Goal: Task Accomplishment & Management: Complete application form

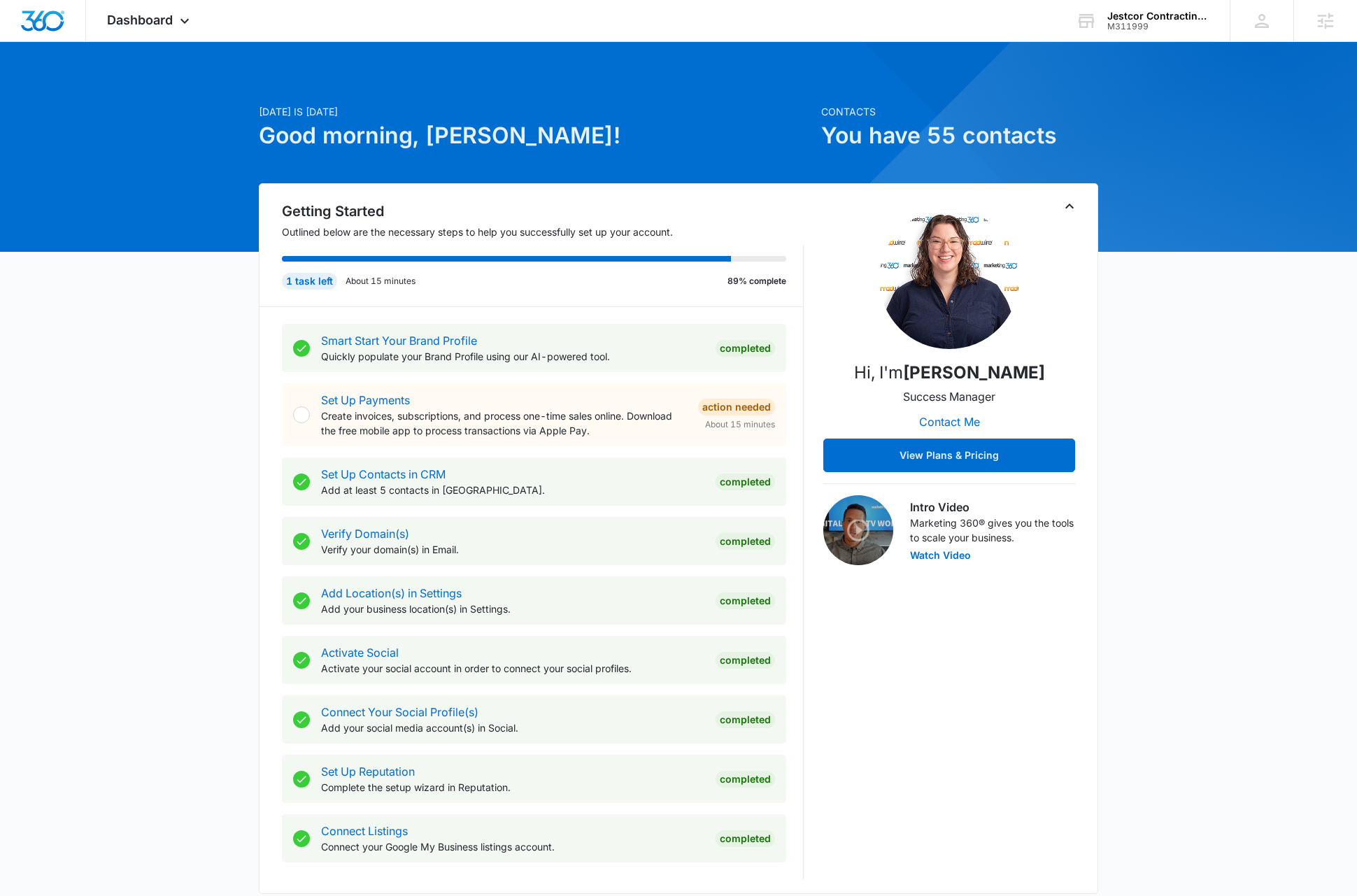
click at [1192, 514] on div "Today is Tuesday, August 12th Good morning, Dave! Contacts You have 55 contacts…" at bounding box center [678, 814] width 1357 height 1509
click at [1200, 488] on div "Today is Tuesday, August 12th Good morning, Dave! Contacts You have 55 contacts…" at bounding box center [678, 814] width 1357 height 1509
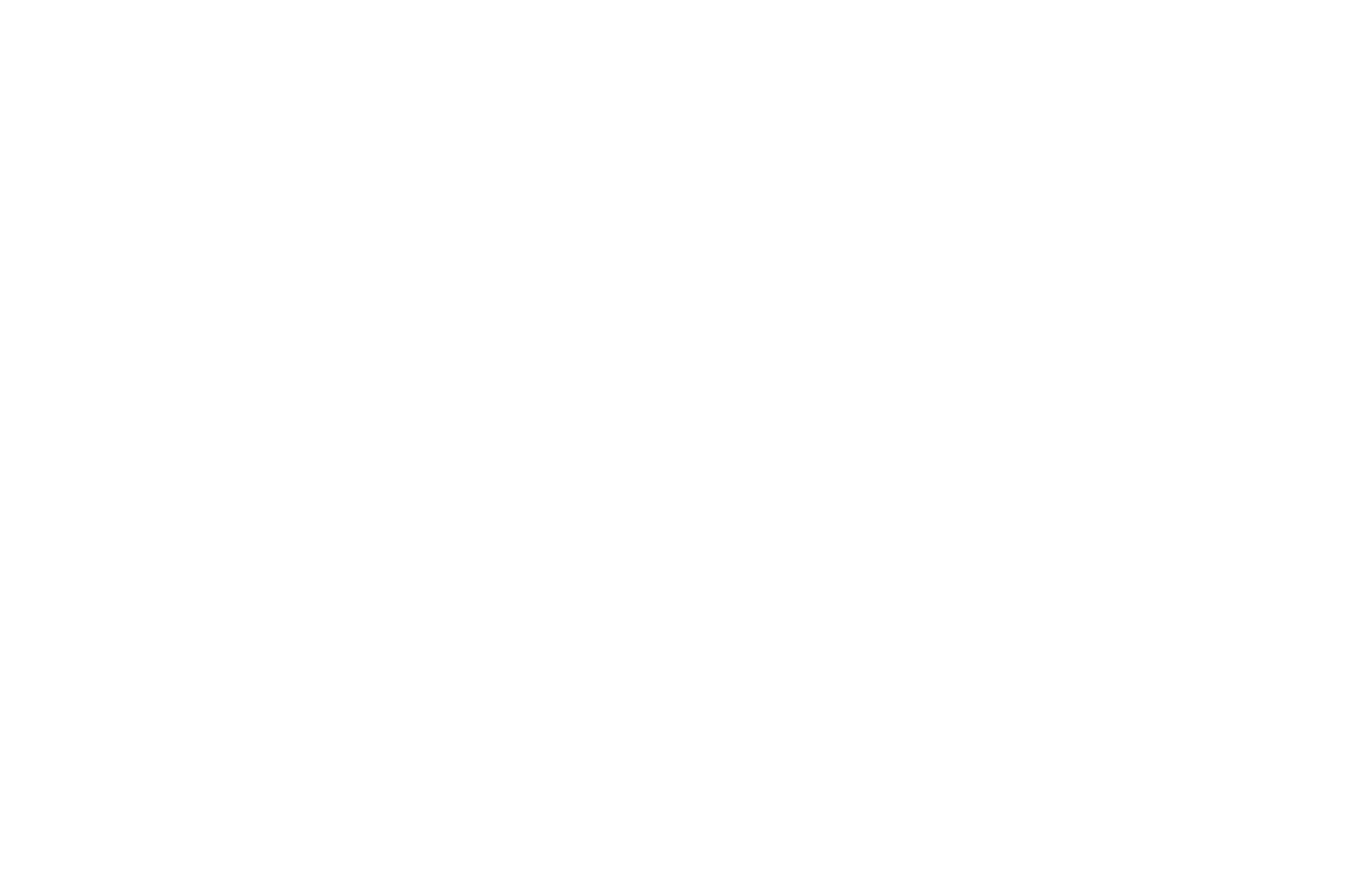
type input "[PERSON_NAME][EMAIL_ADDRESS][DOMAIN_NAME]"
click at [0, 0] on input "Sign In" at bounding box center [0, 0] width 0 height 0
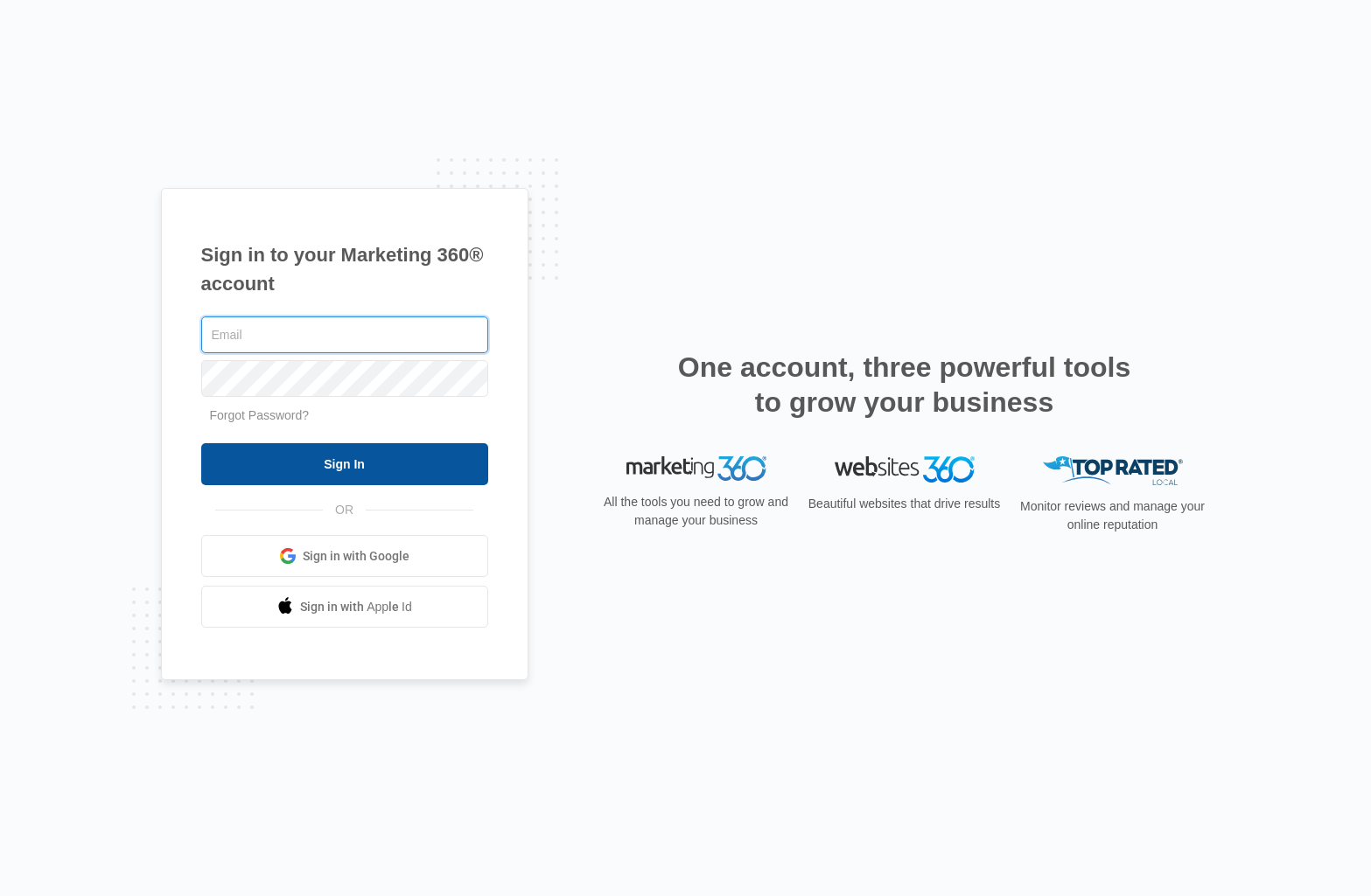
type input "[PERSON_NAME][EMAIL_ADDRESS][DOMAIN_NAME]"
click at [349, 463] on input "Sign In" at bounding box center [345, 464] width 287 height 42
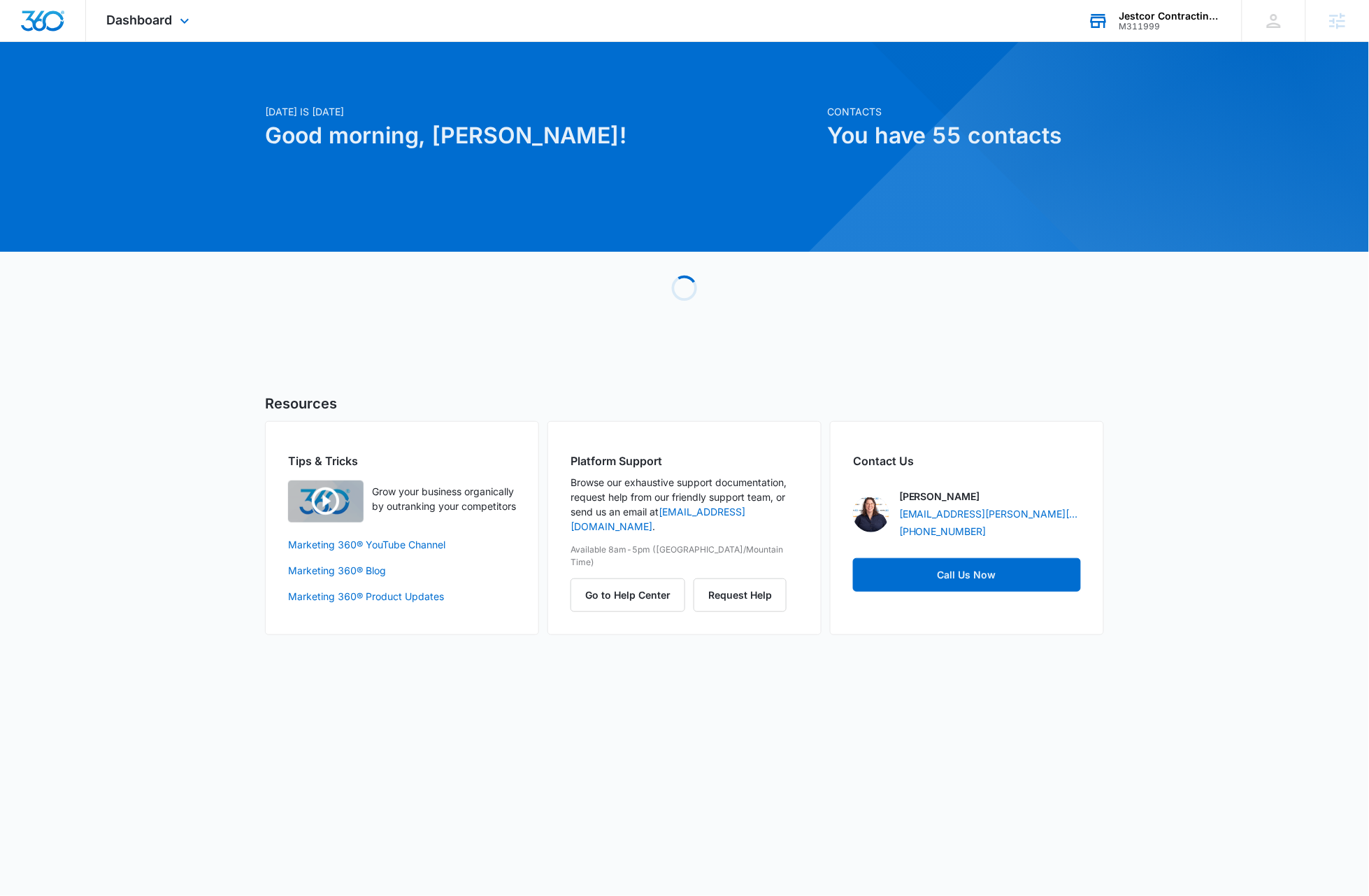
click at [1156, 16] on div "Jestcor Contracting, inc." at bounding box center [1171, 16] width 102 height 11
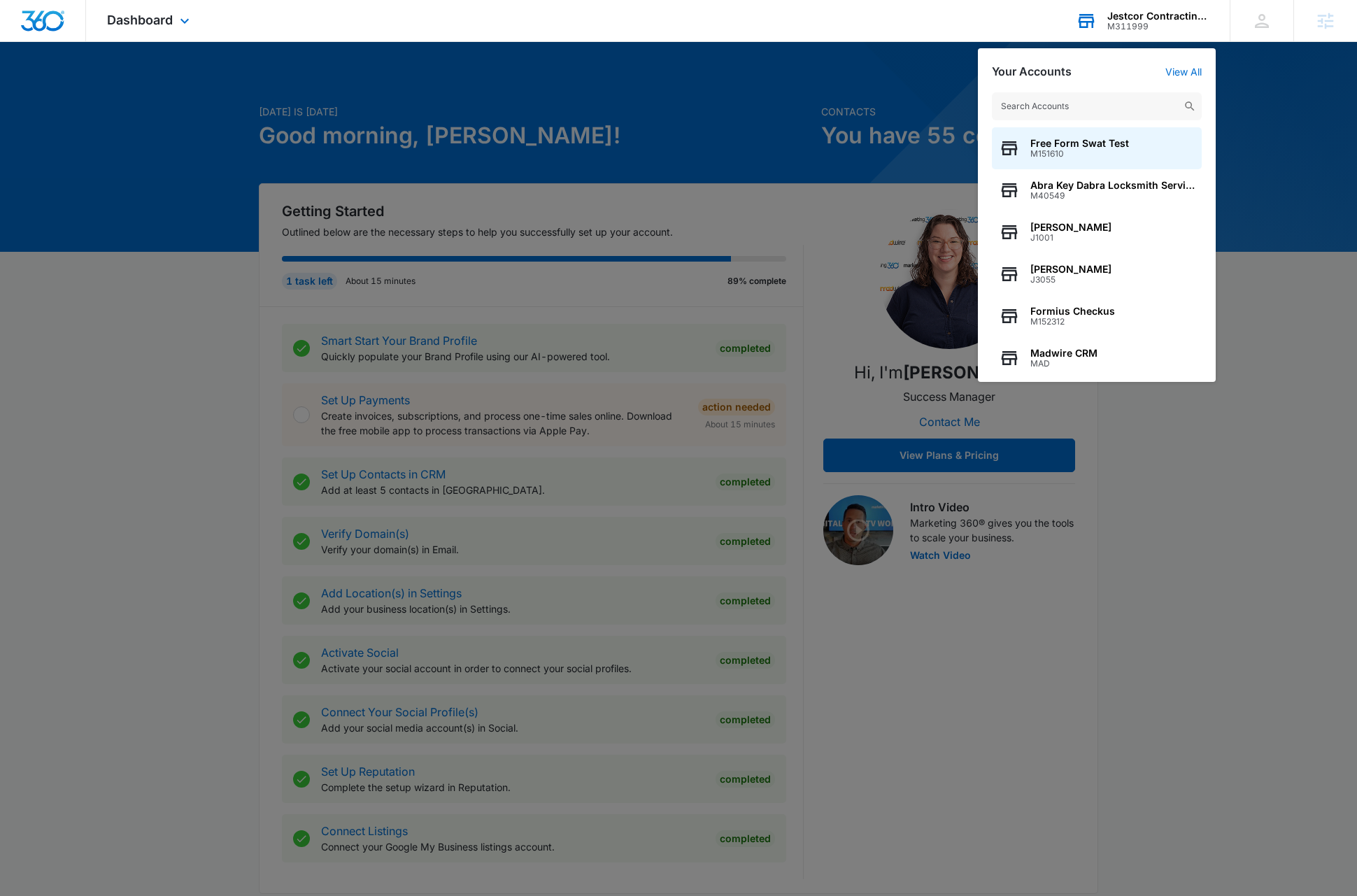
click at [1090, 114] on input "text" at bounding box center [1097, 106] width 210 height 28
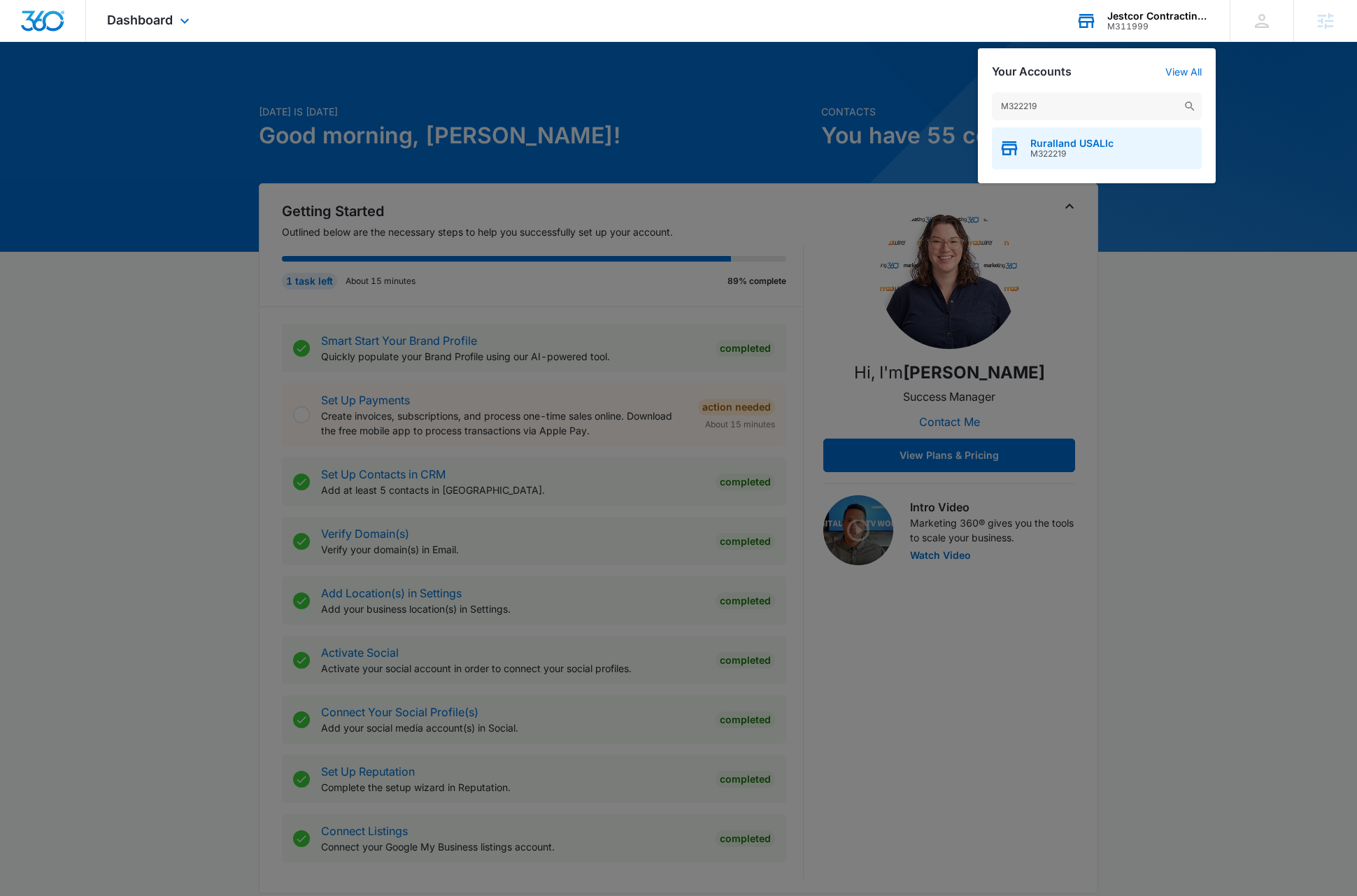
type input "M322219"
click at [1077, 146] on span "Ruralland USALlc" at bounding box center [1072, 143] width 83 height 11
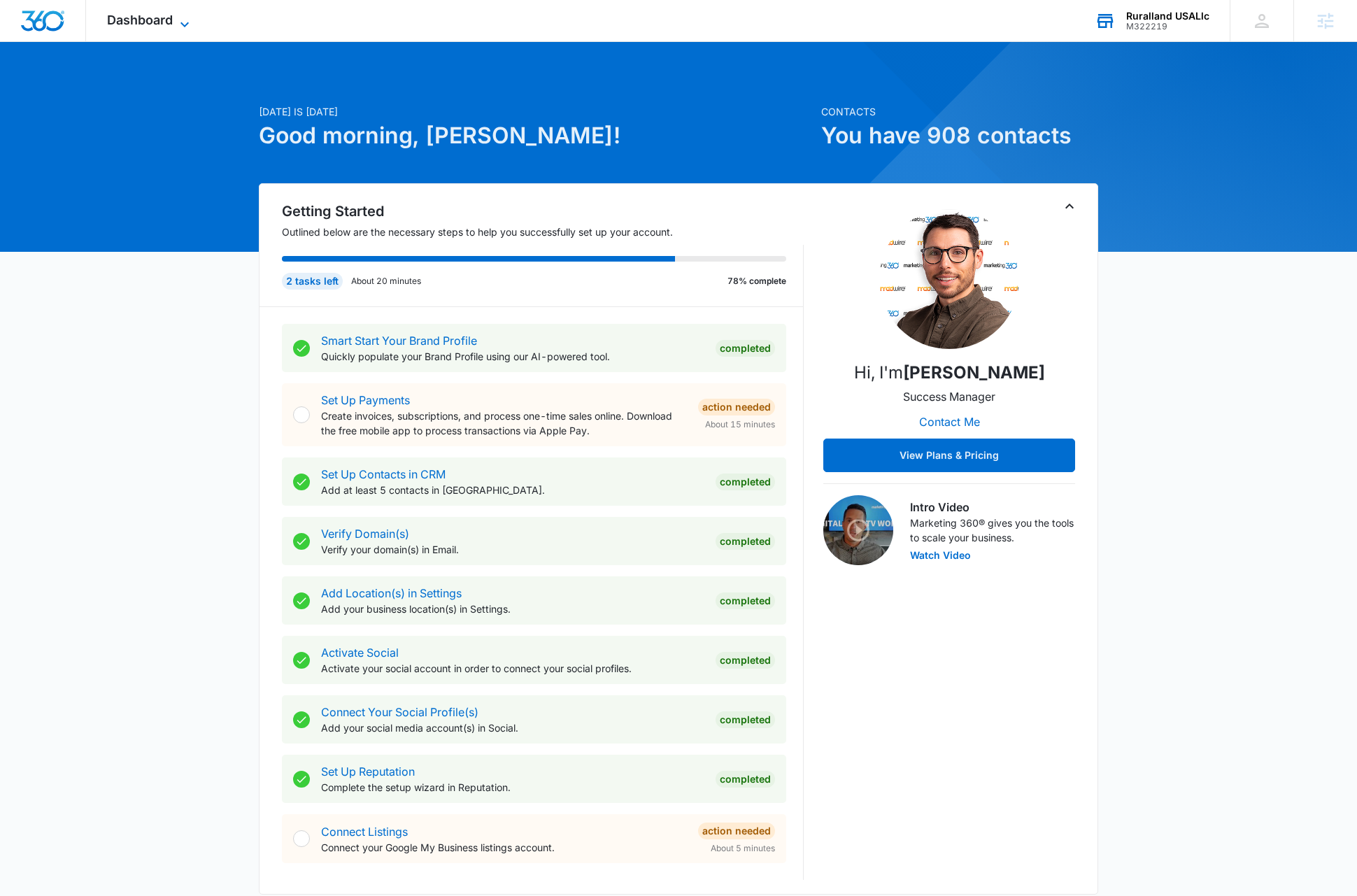
click at [188, 29] on icon at bounding box center [184, 24] width 17 height 17
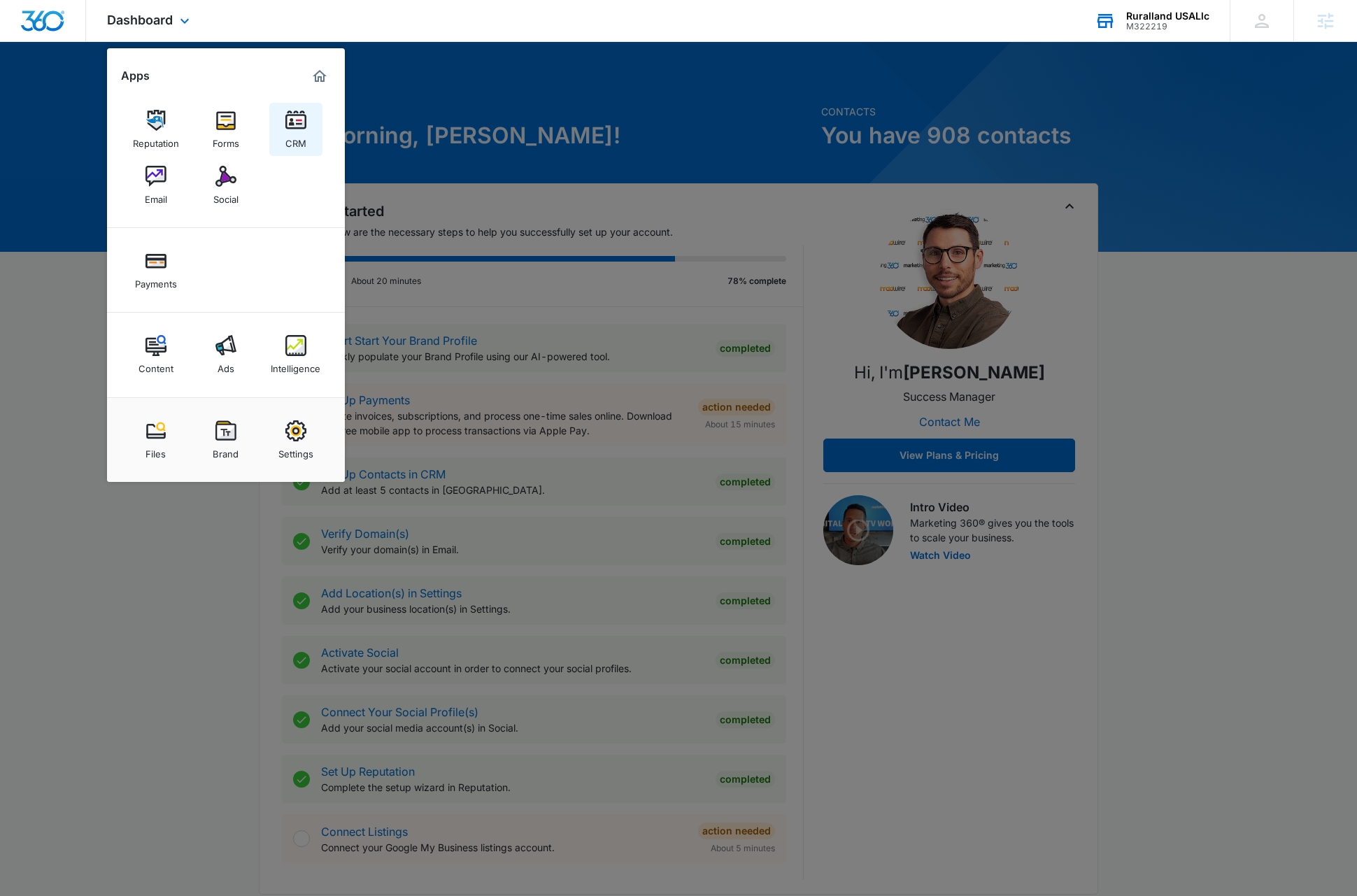
click at [294, 124] on img at bounding box center [296, 120] width 21 height 21
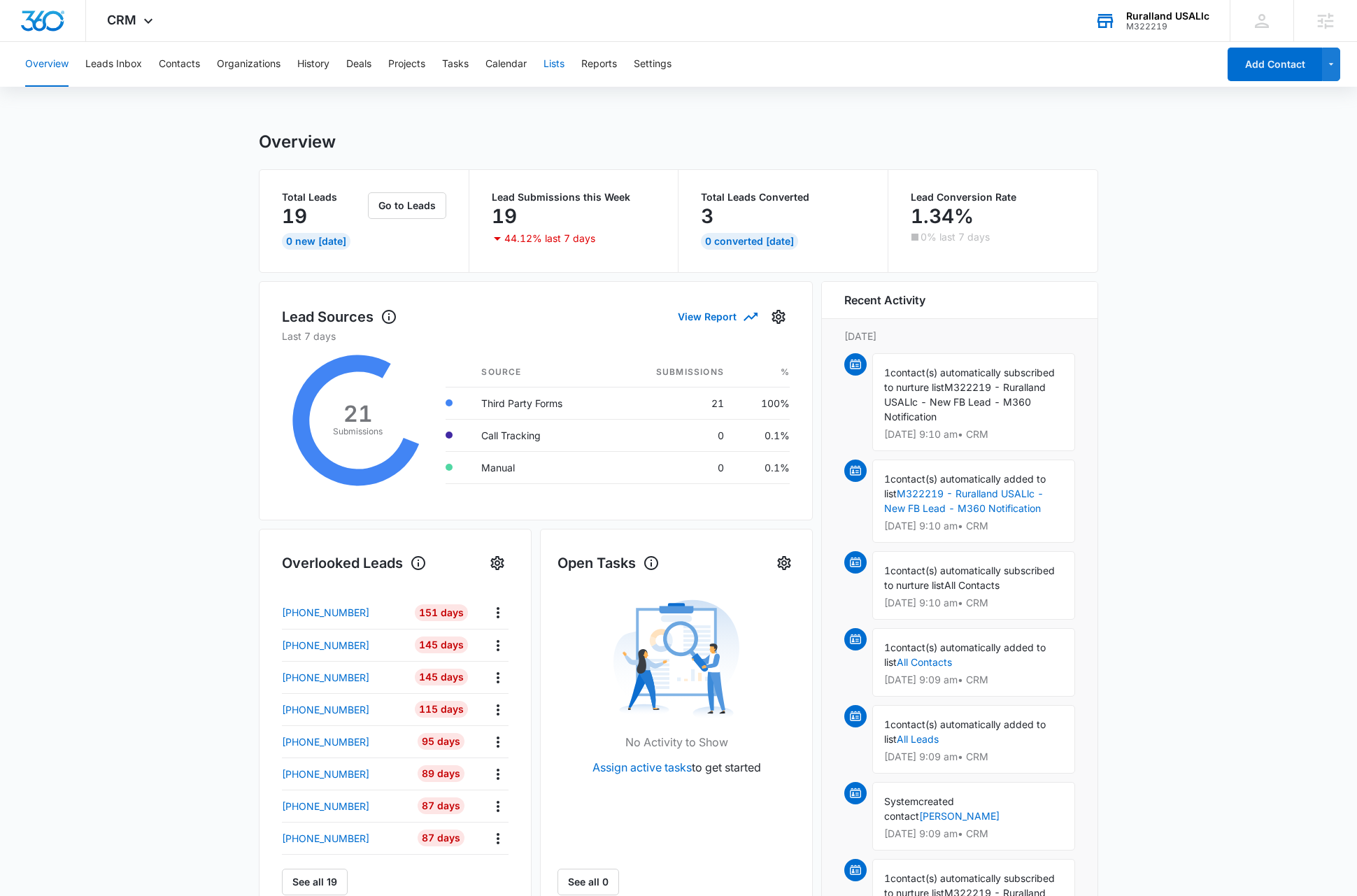
click at [562, 68] on button "Lists" at bounding box center [554, 65] width 21 height 45
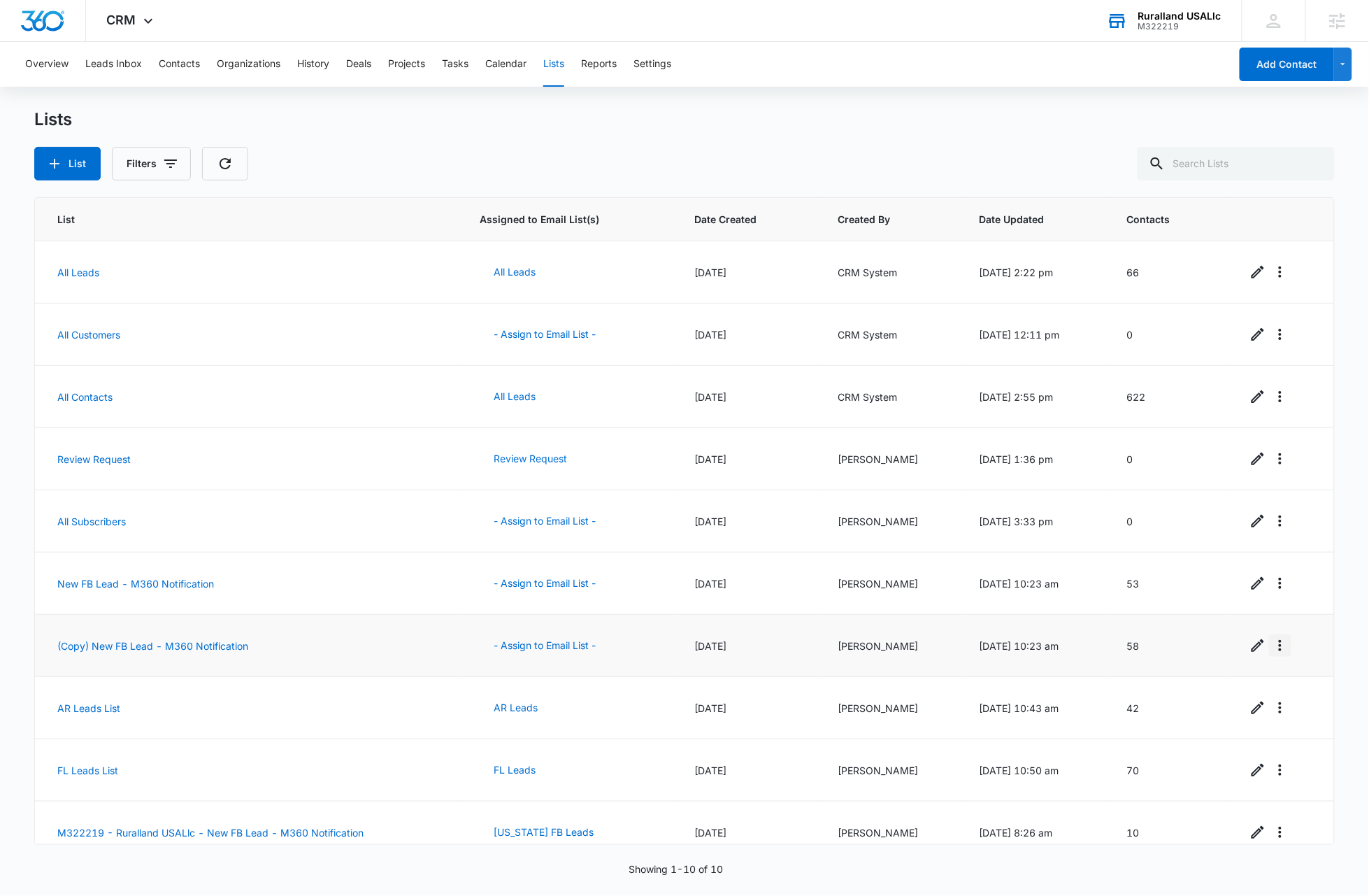
click at [1272, 644] on icon "Overflow Menu" at bounding box center [1280, 645] width 17 height 17
click at [1254, 709] on button "View List Log" at bounding box center [1225, 707] width 112 height 21
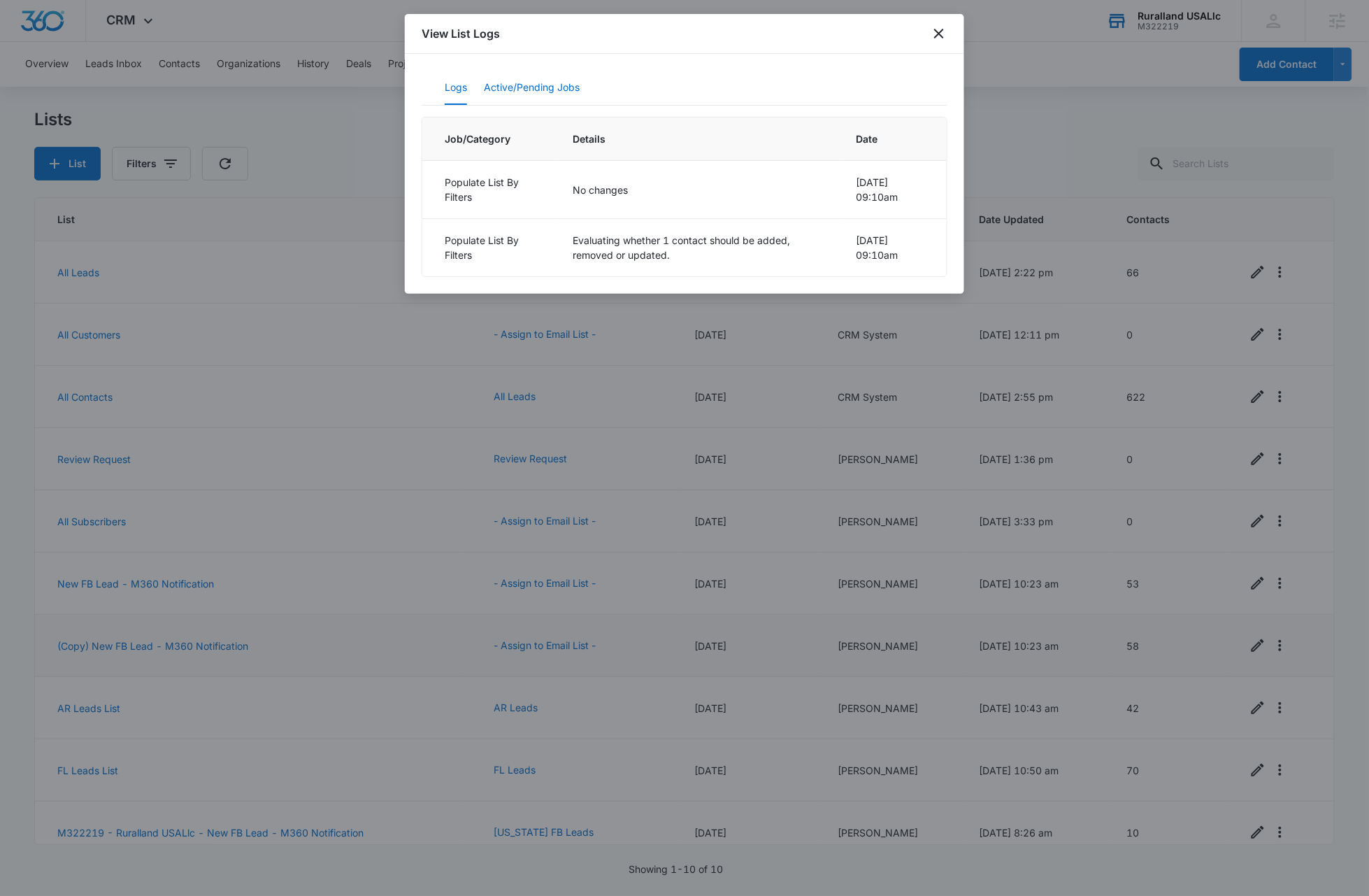
click at [552, 89] on button "Active/Pending Jobs" at bounding box center [532, 88] width 96 height 33
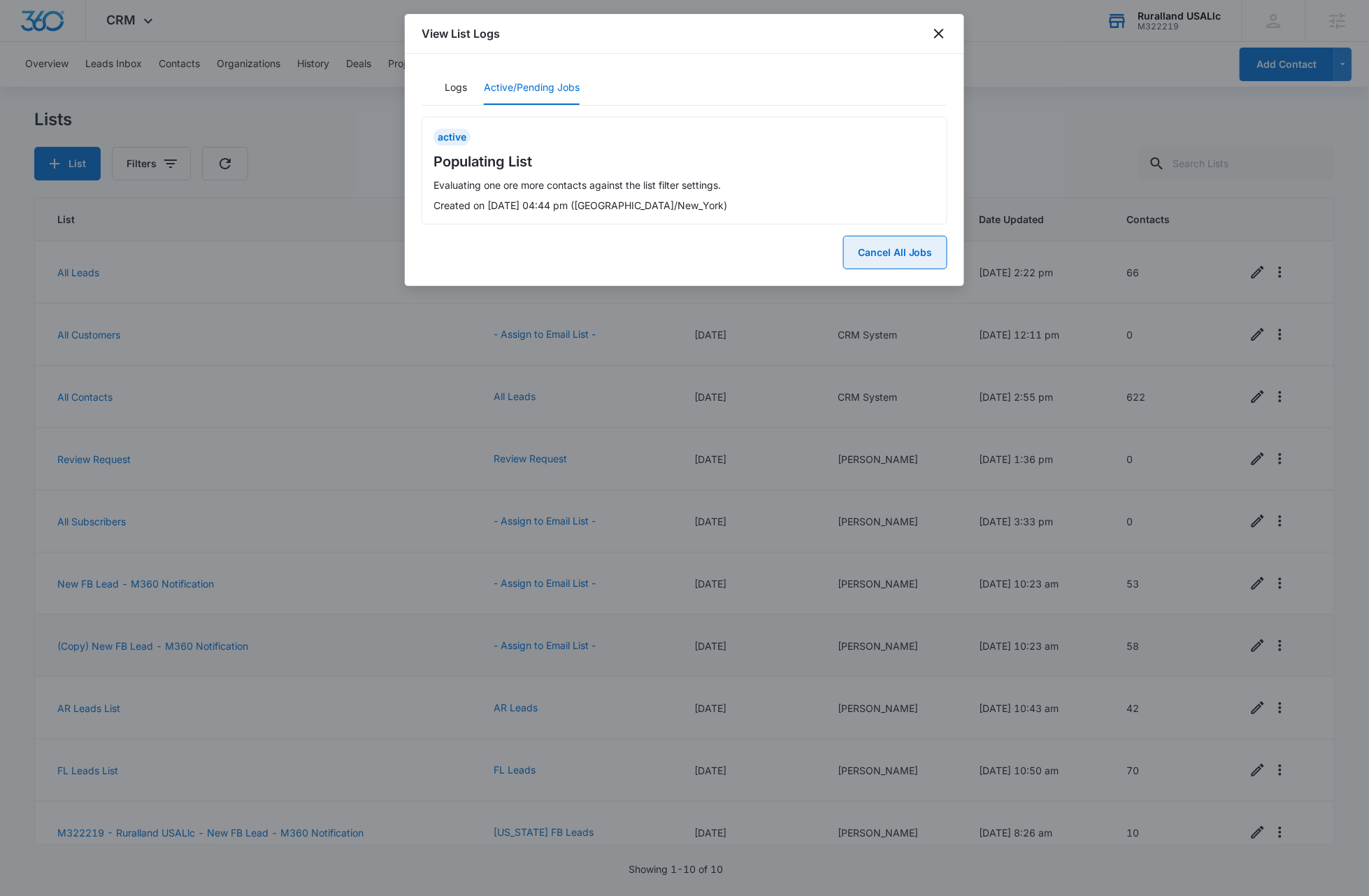
click at [900, 261] on button "Cancel All Jobs" at bounding box center [895, 252] width 104 height 33
drag, startPoint x: 941, startPoint y: 198, endPoint x: 966, endPoint y: 203, distance: 25.5
click at [941, 198] on button "Yes" at bounding box center [929, 197] width 36 height 27
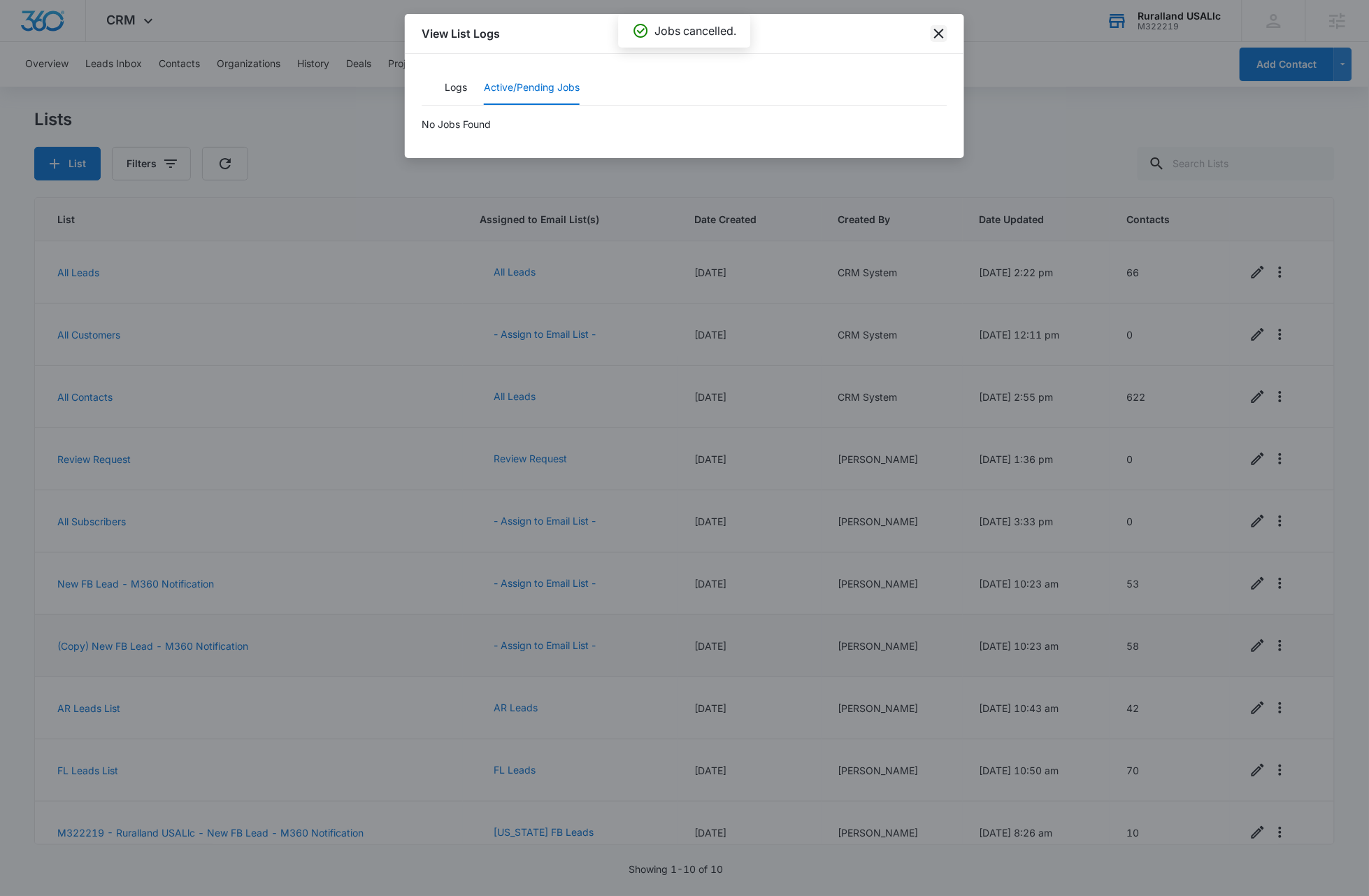
click at [937, 39] on icon "close" at bounding box center [939, 33] width 17 height 17
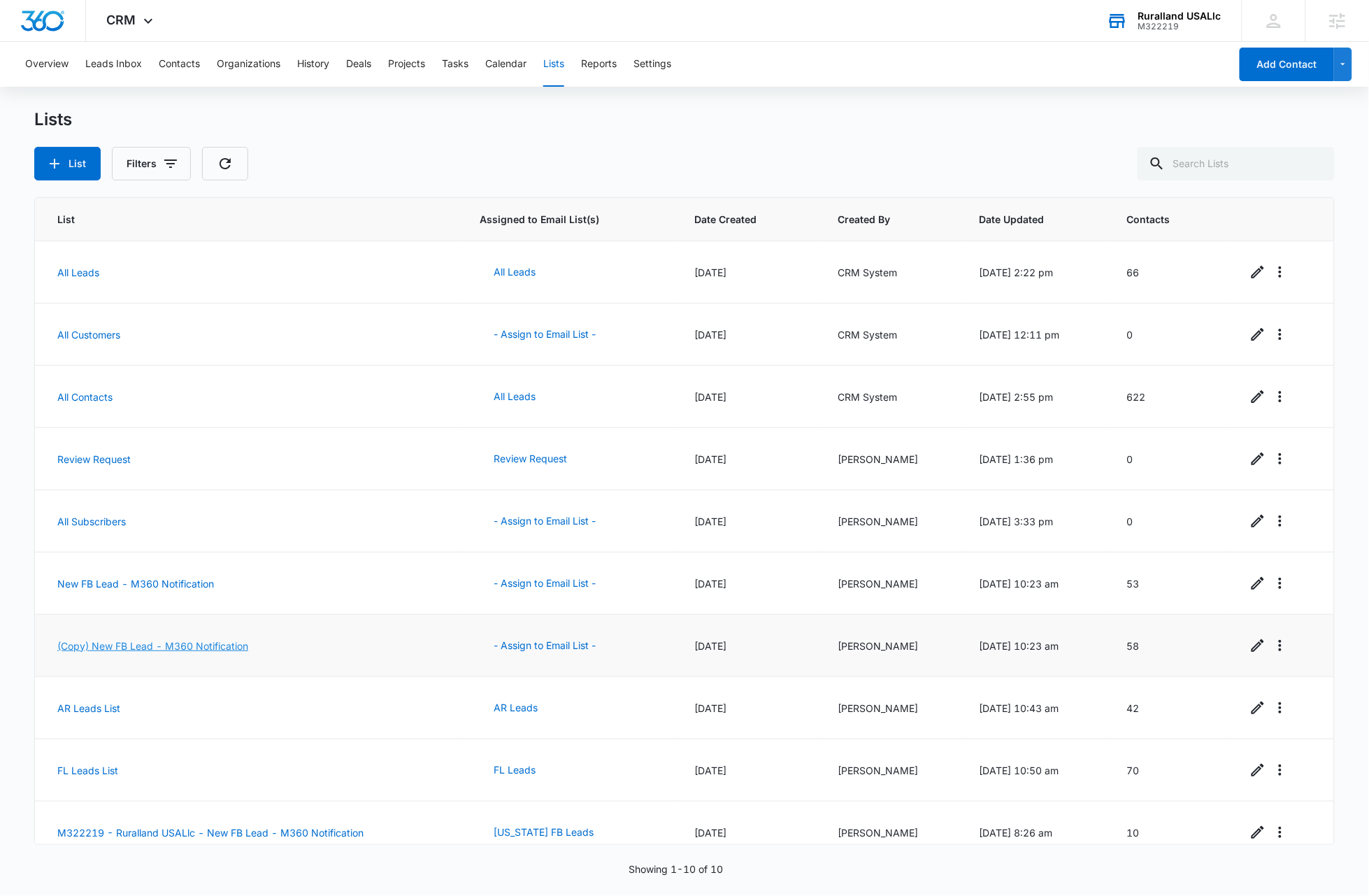
click at [97, 647] on link "(Copy) New FB Lead - M360 Notification" at bounding box center [152, 646] width 191 height 12
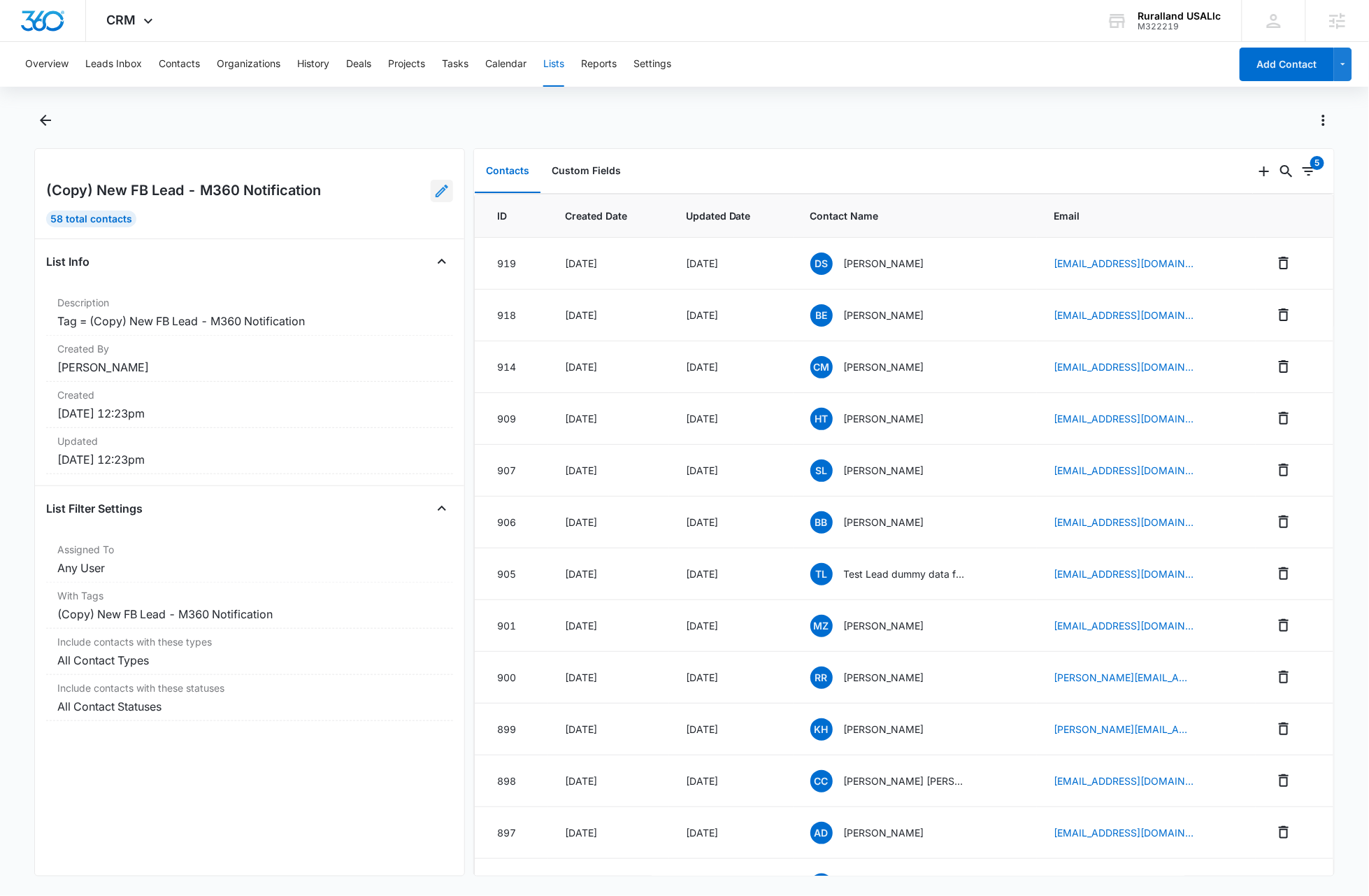
click at [434, 192] on icon at bounding box center [442, 191] width 17 height 17
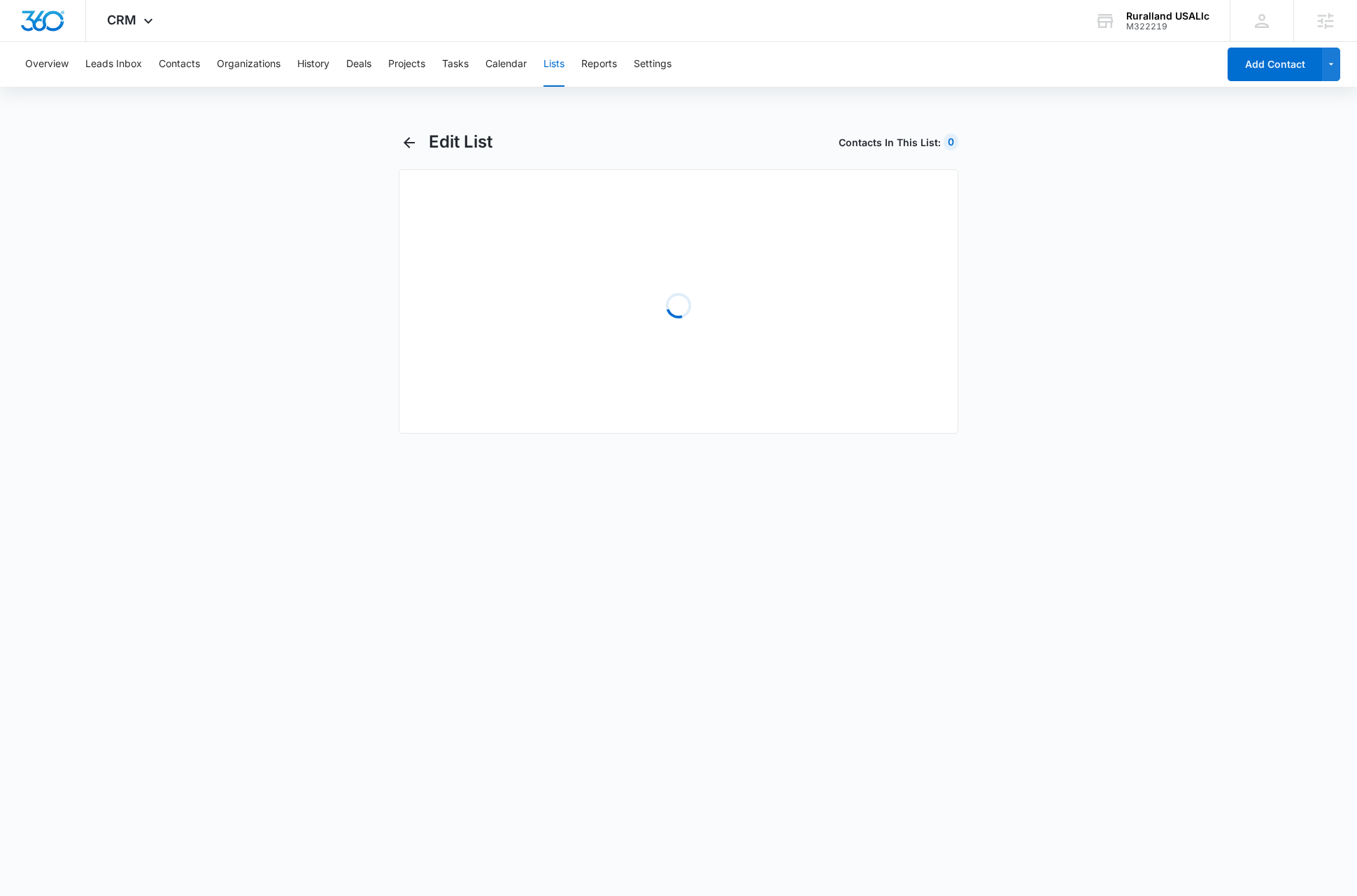
select select "31"
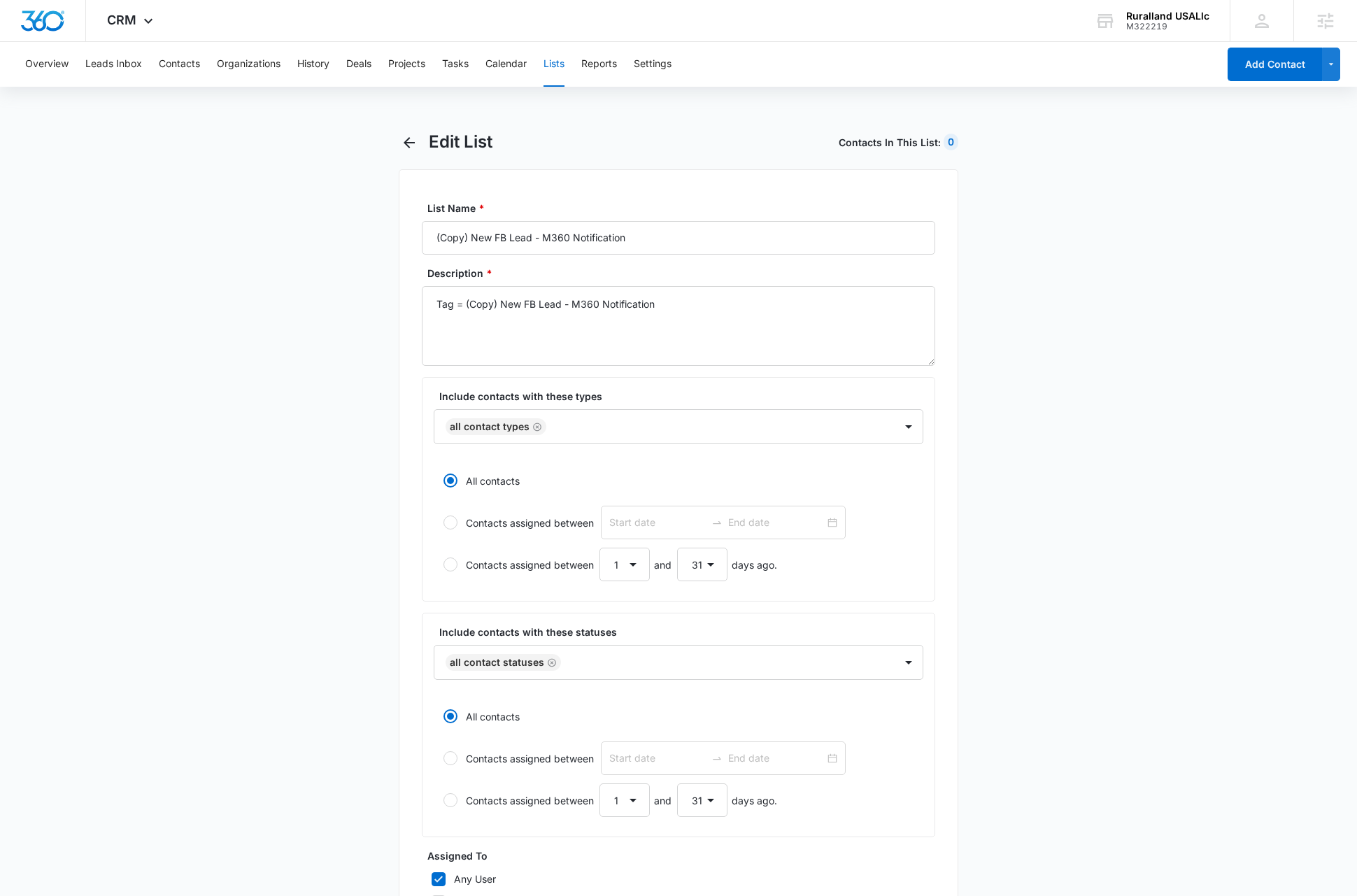
scroll to position [242, 0]
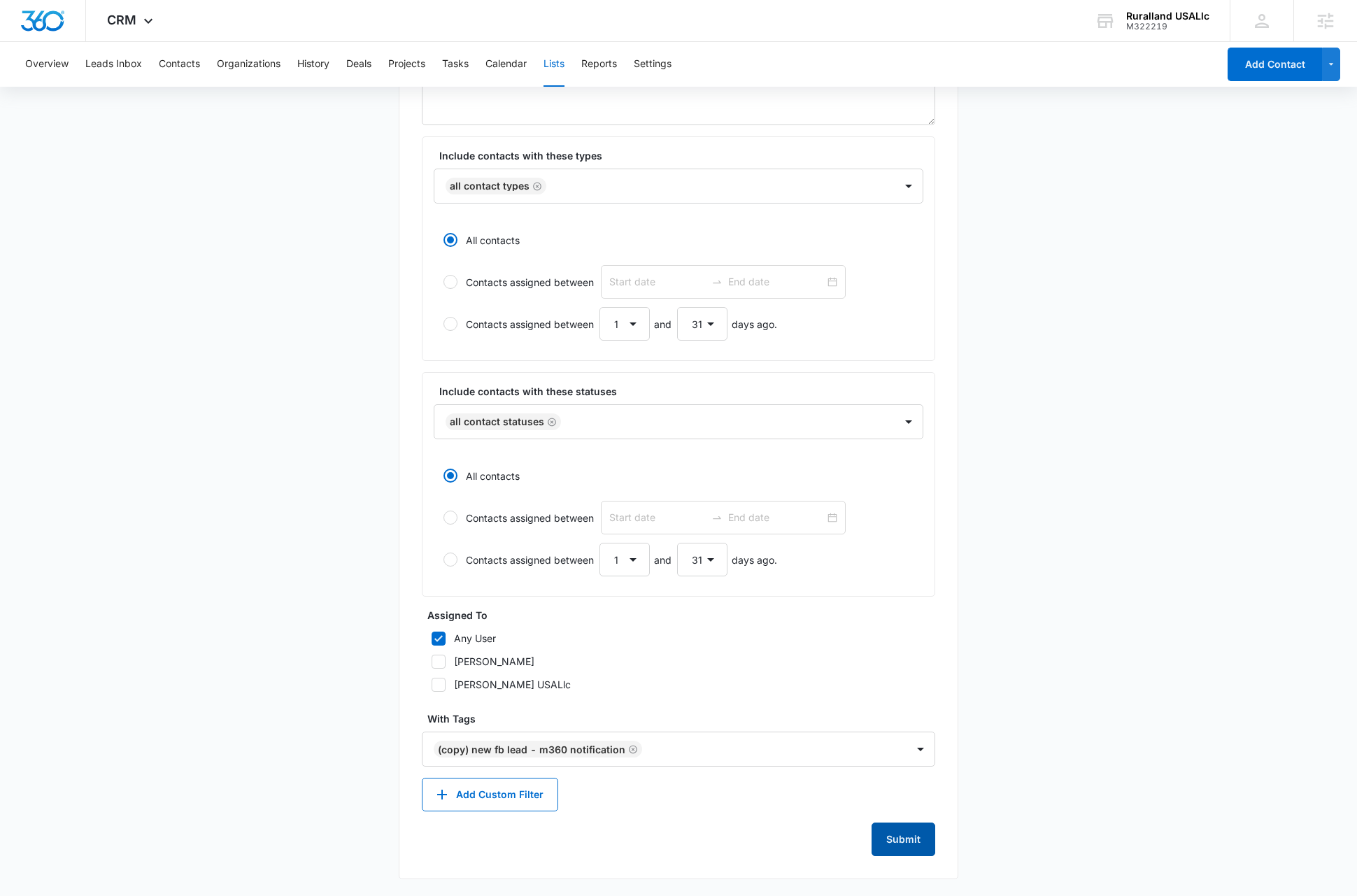
click at [895, 842] on button "Submit" at bounding box center [904, 839] width 64 height 33
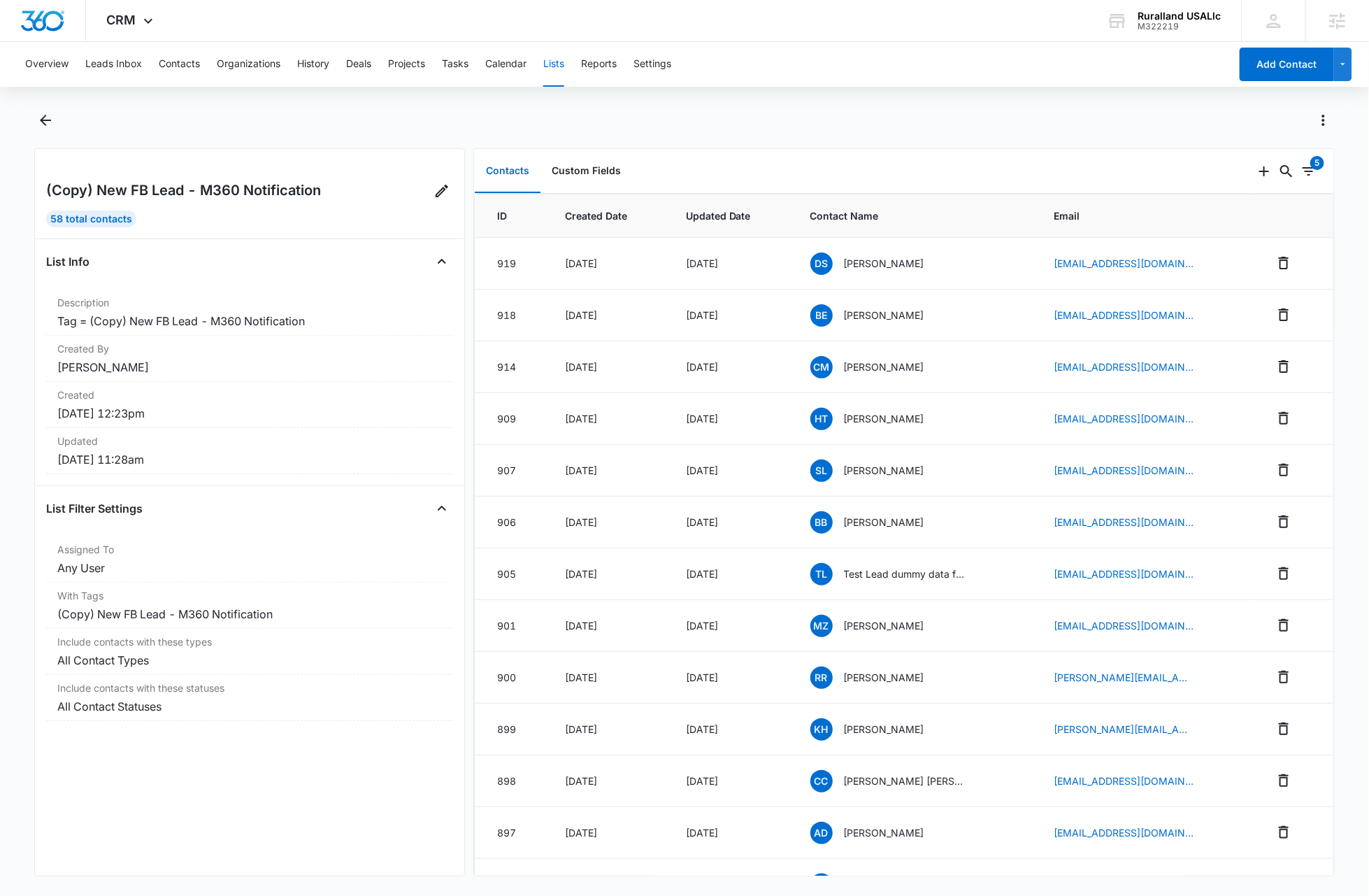
click at [555, 68] on button "Lists" at bounding box center [554, 65] width 21 height 45
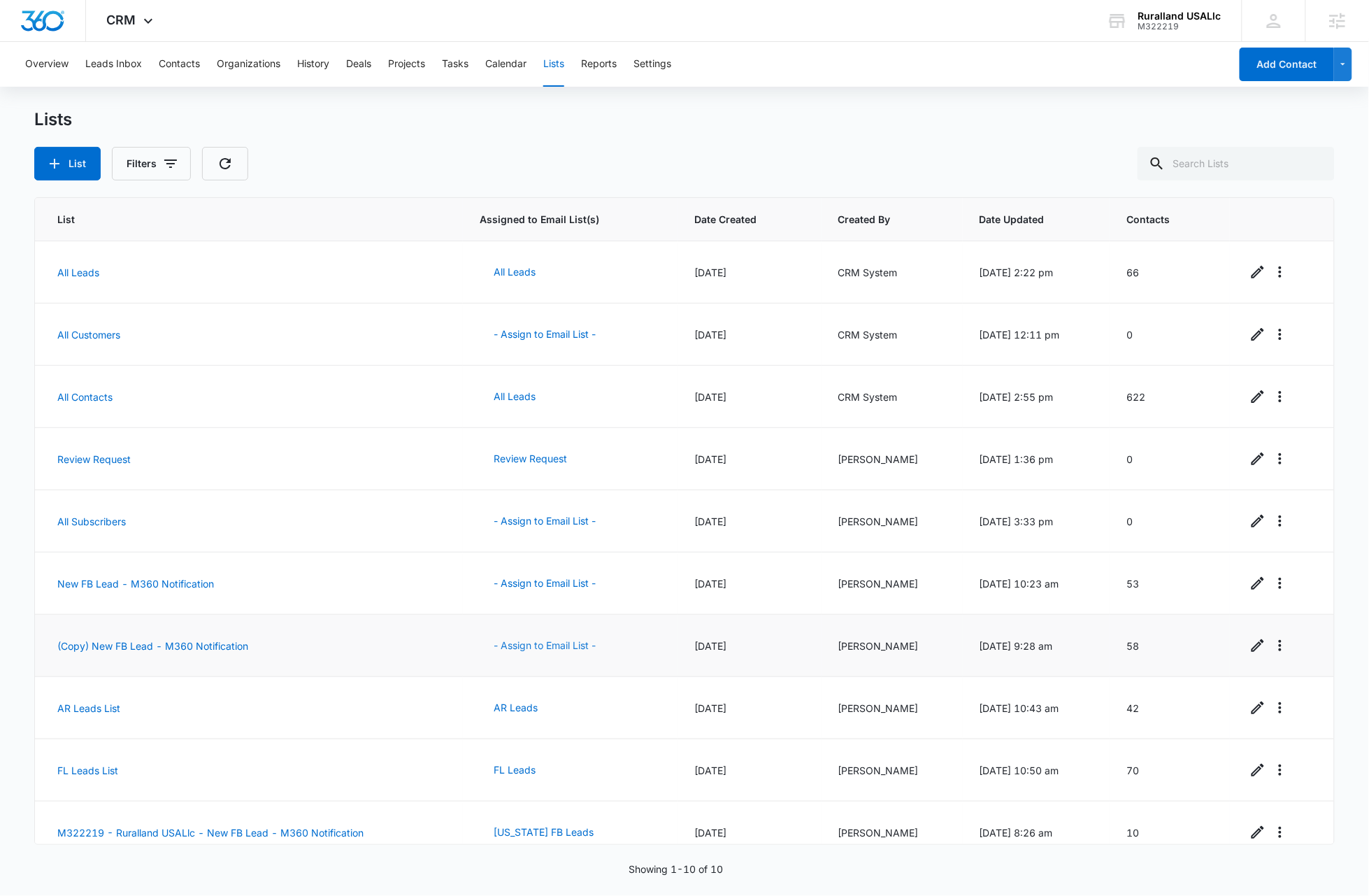
click at [546, 645] on button "- Assign to Email List -" at bounding box center [544, 645] width 130 height 33
click at [394, 134] on div "Lists List Filters" at bounding box center [684, 145] width 1301 height 71
click at [1175, 17] on div "Ruralland USALlc" at bounding box center [1180, 16] width 83 height 11
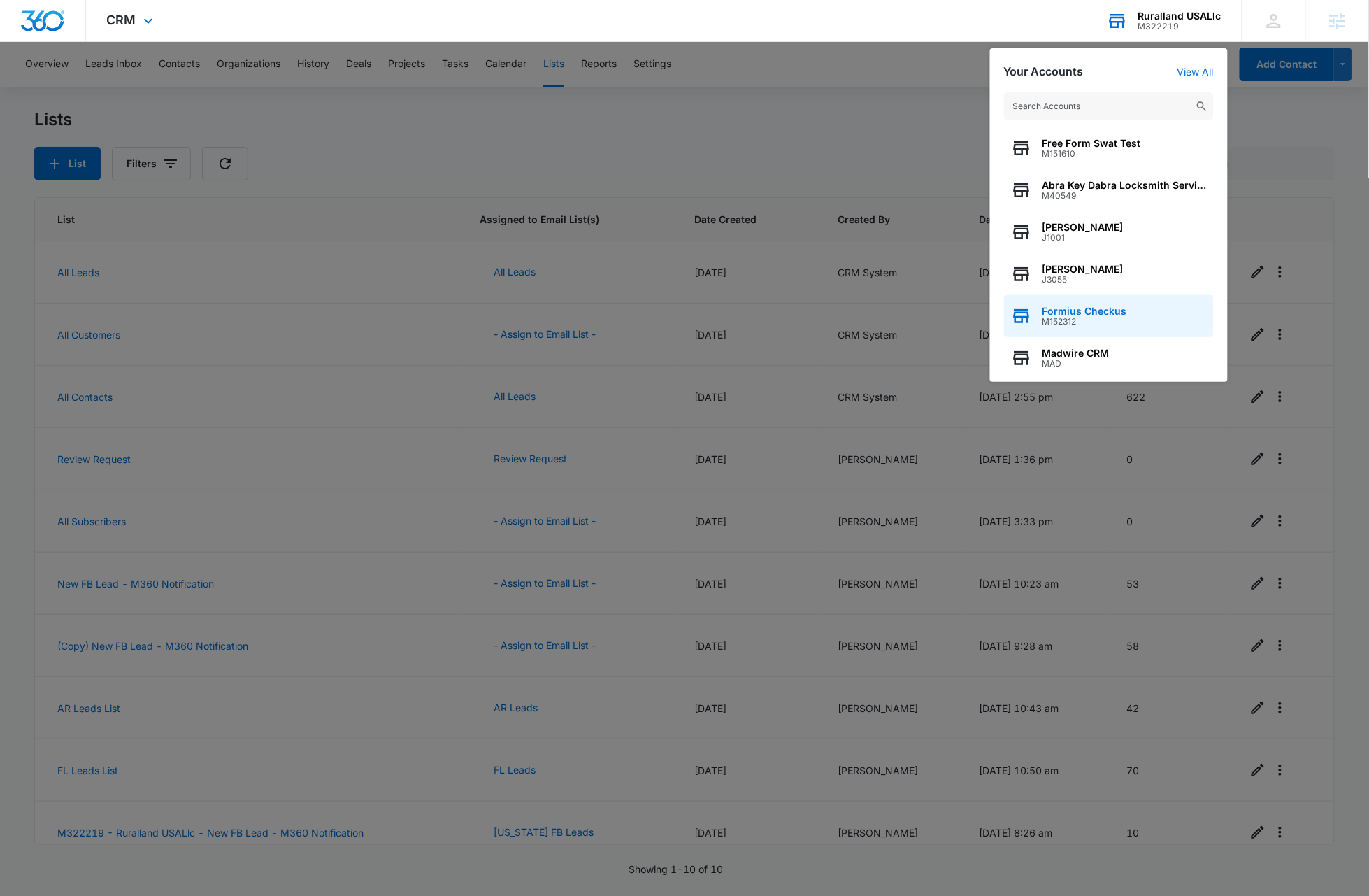
click at [1115, 313] on span "Formius Checkus" at bounding box center [1085, 311] width 85 height 11
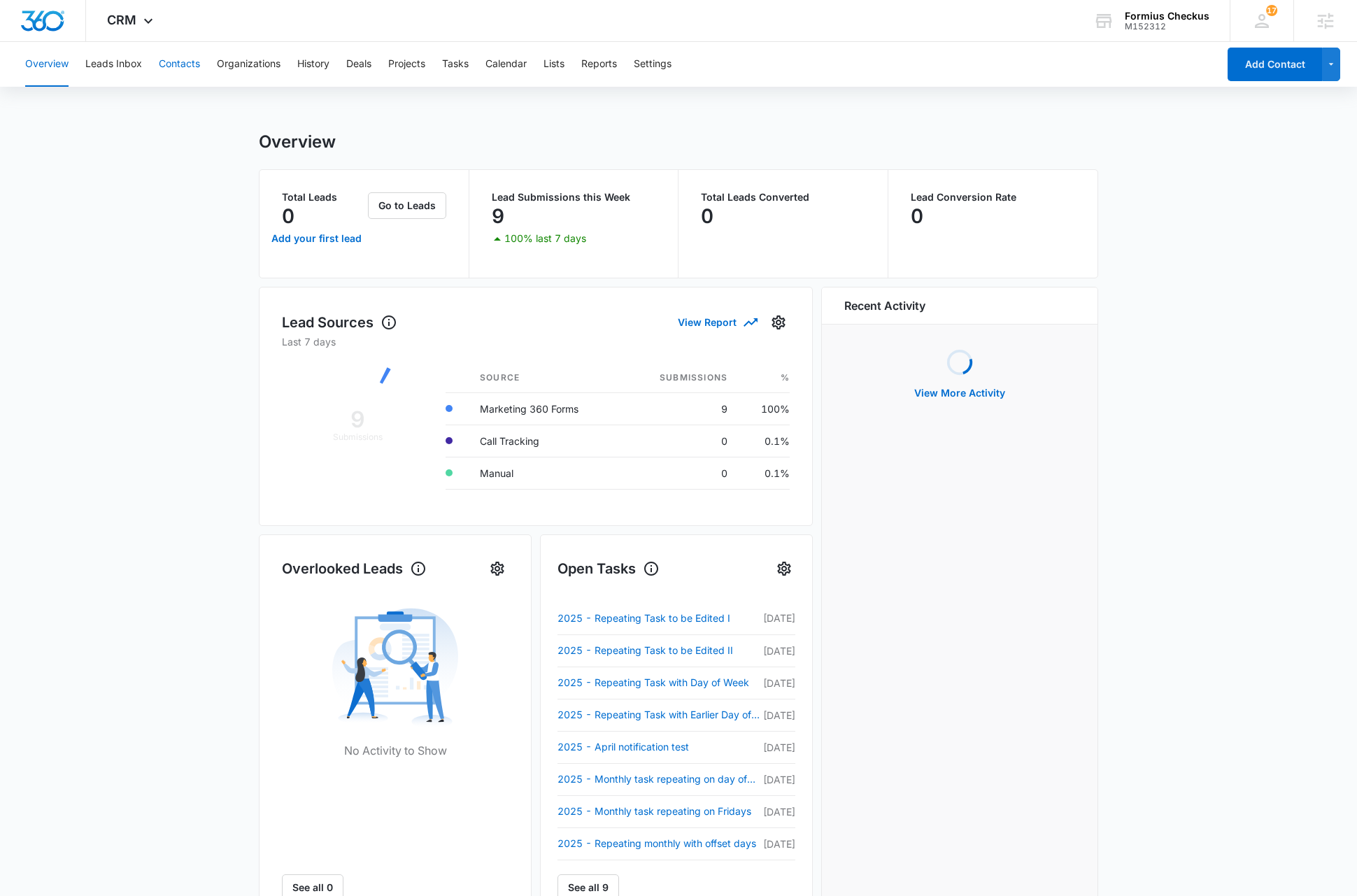
click at [184, 62] on button "Contacts" at bounding box center [180, 65] width 42 height 45
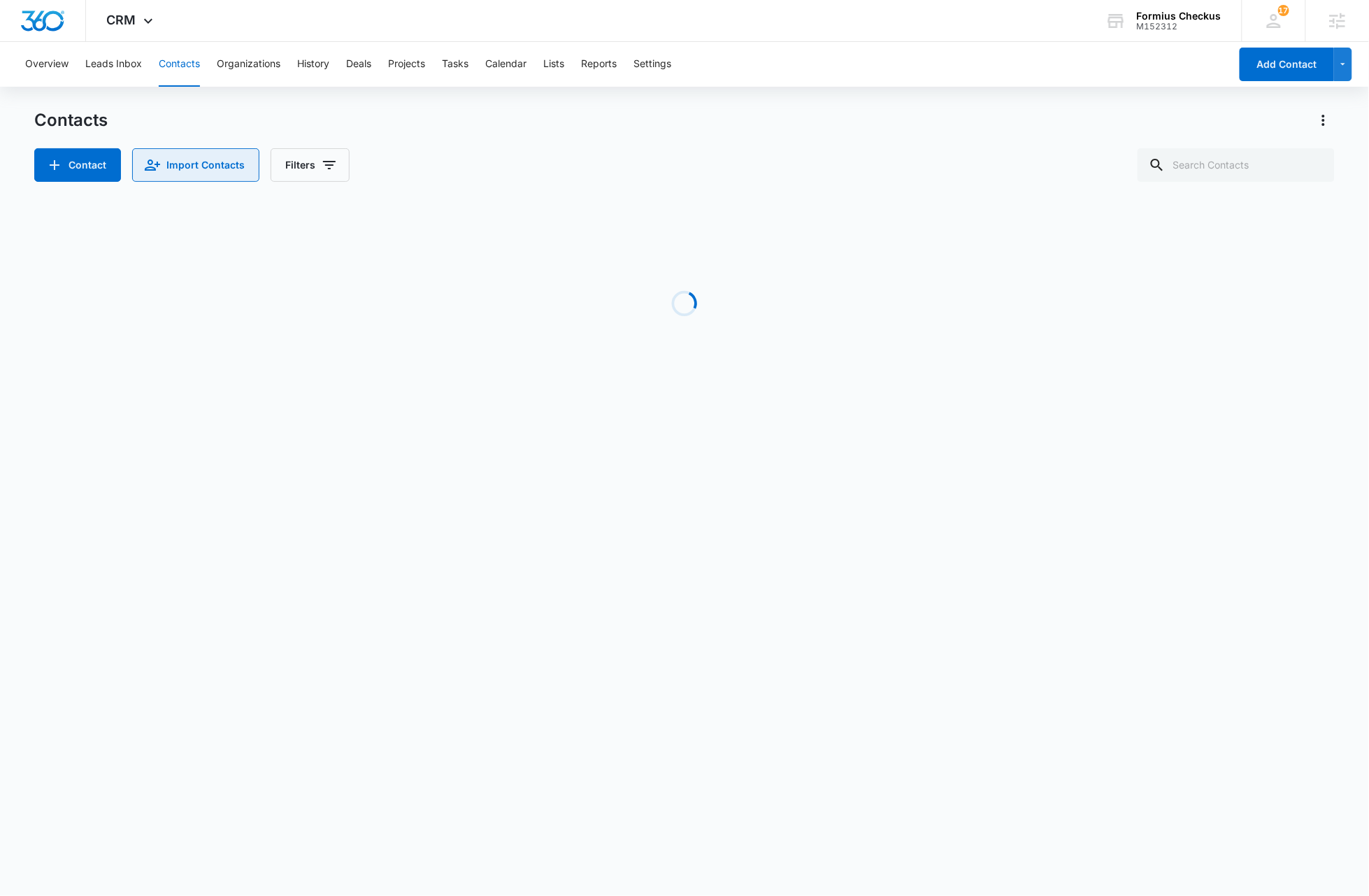
click at [209, 171] on button "Import Contacts" at bounding box center [195, 165] width 127 height 33
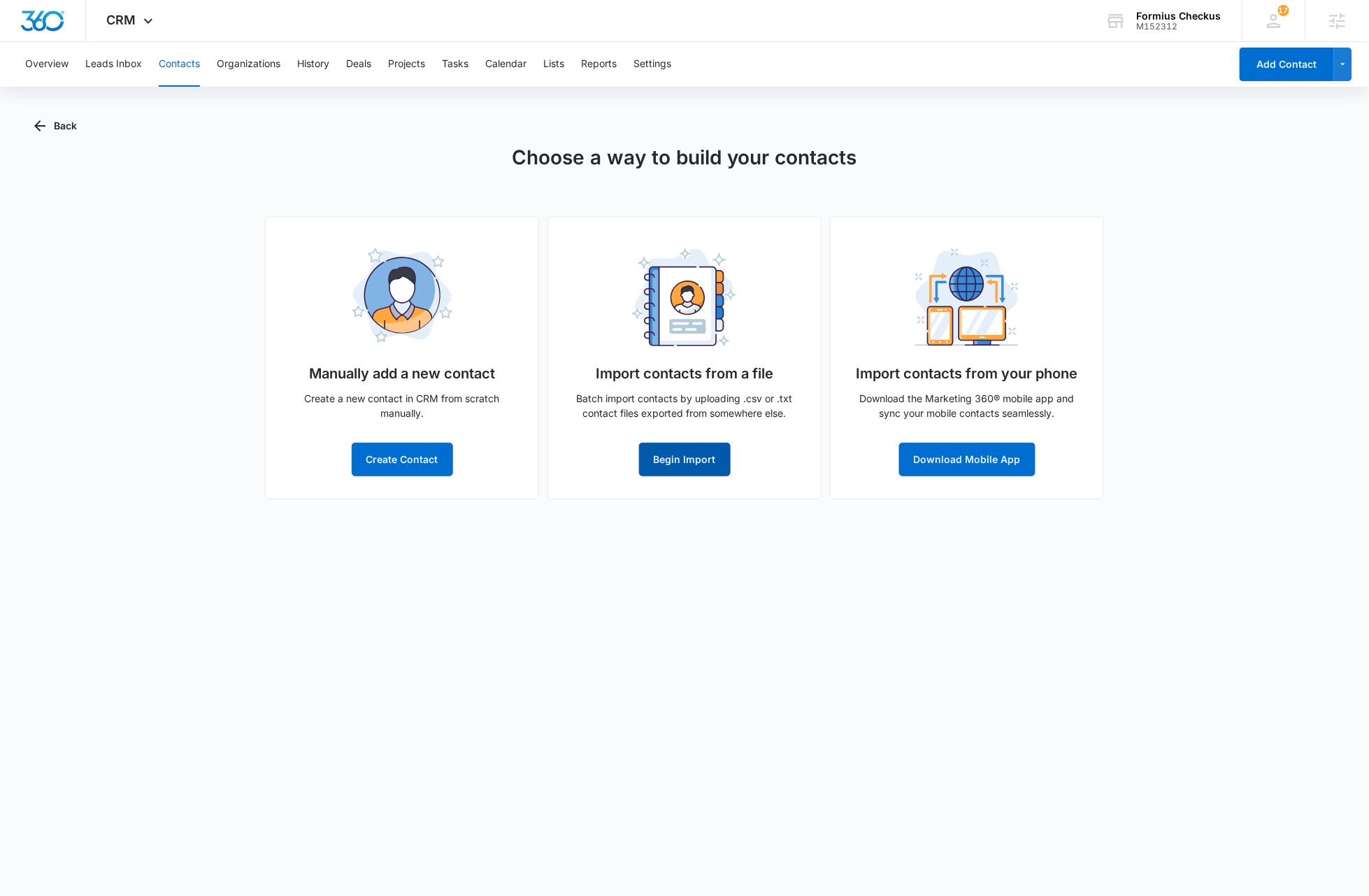
click at [688, 459] on button "Begin Import" at bounding box center [684, 459] width 91 height 33
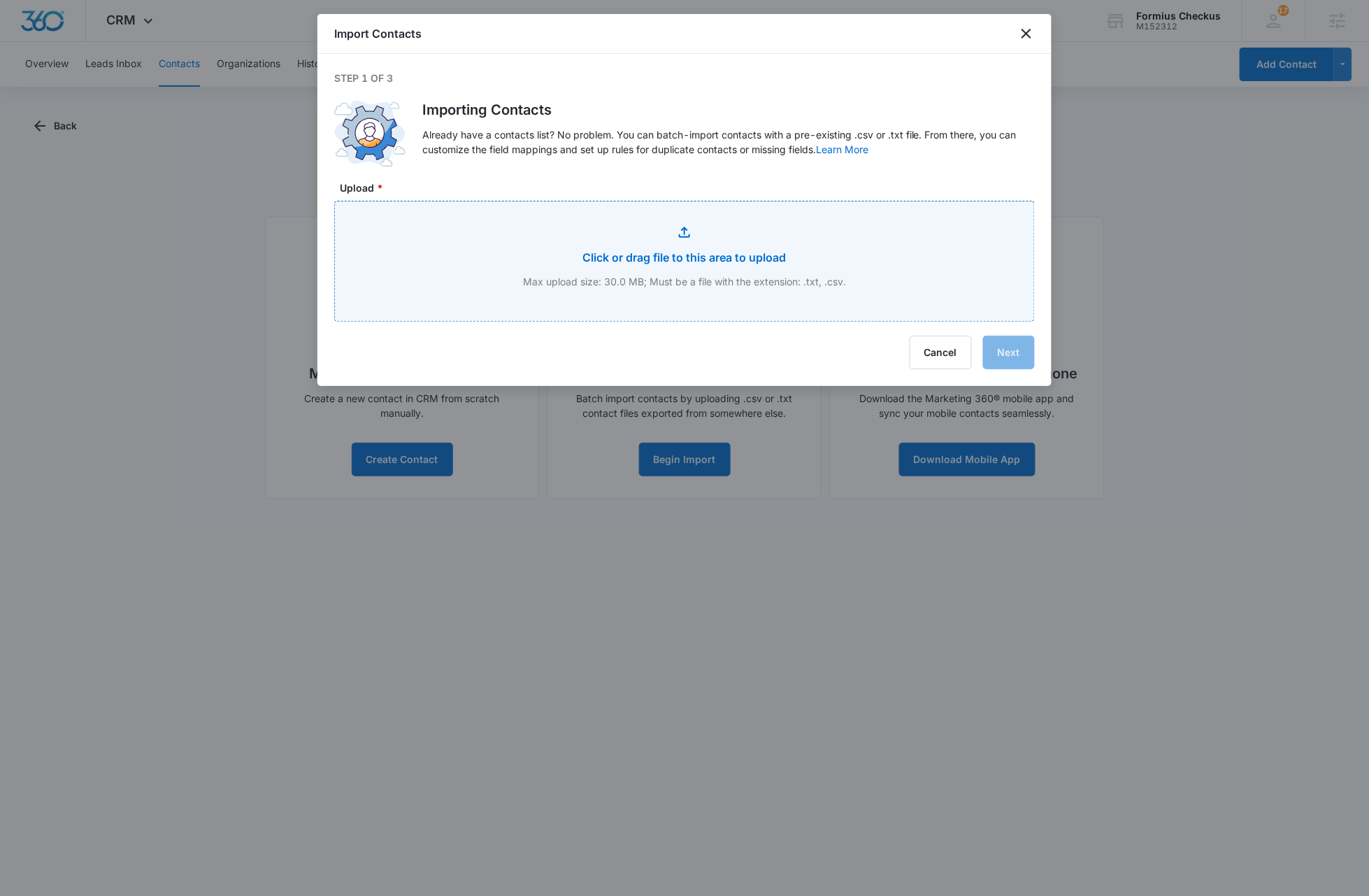
click at [754, 253] on input "Upload *" at bounding box center [684, 261] width 699 height 120
type input "C:\fakepath\contactimport-test.csv"
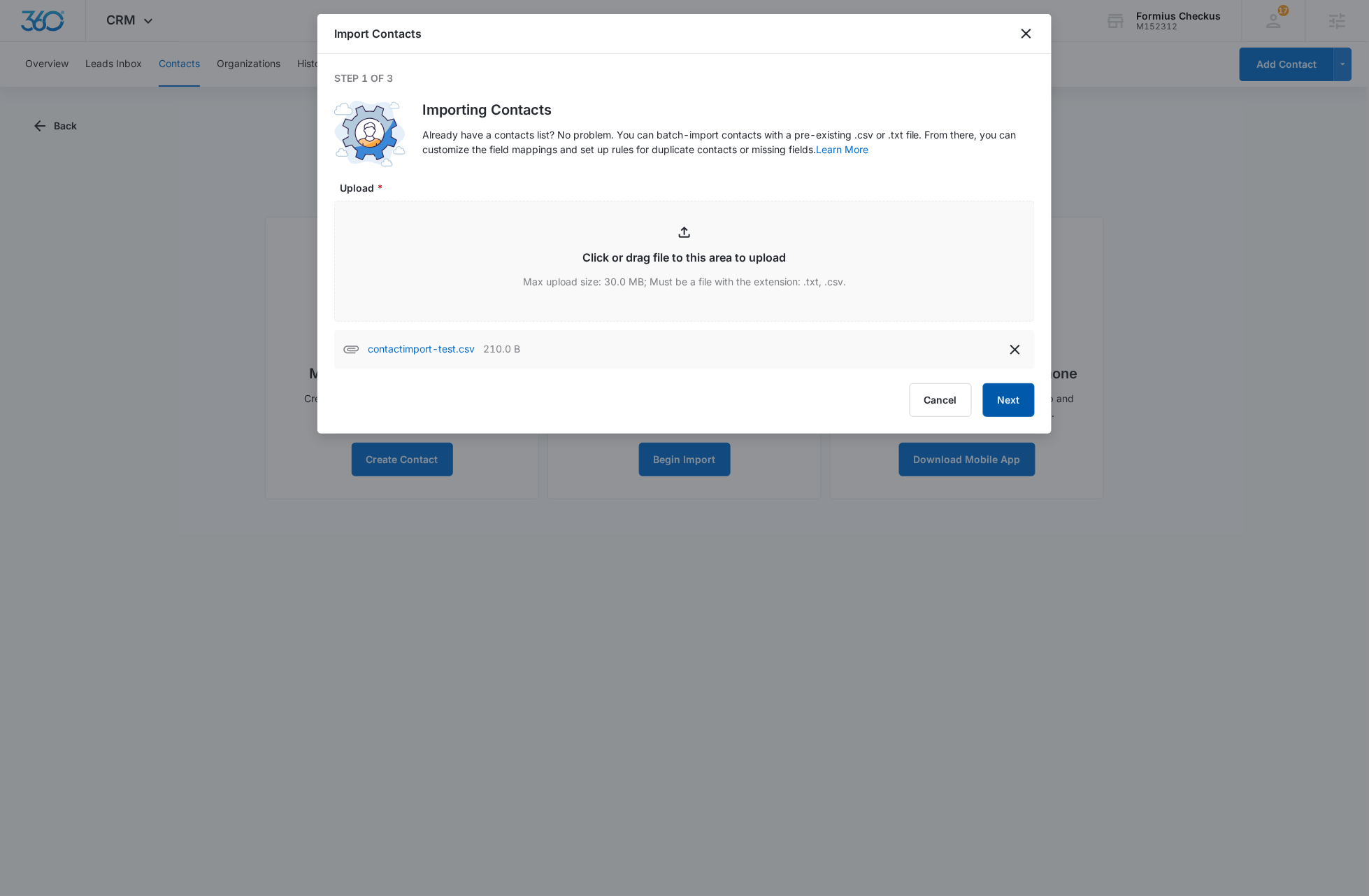
click at [999, 406] on button "Next" at bounding box center [1009, 399] width 52 height 33
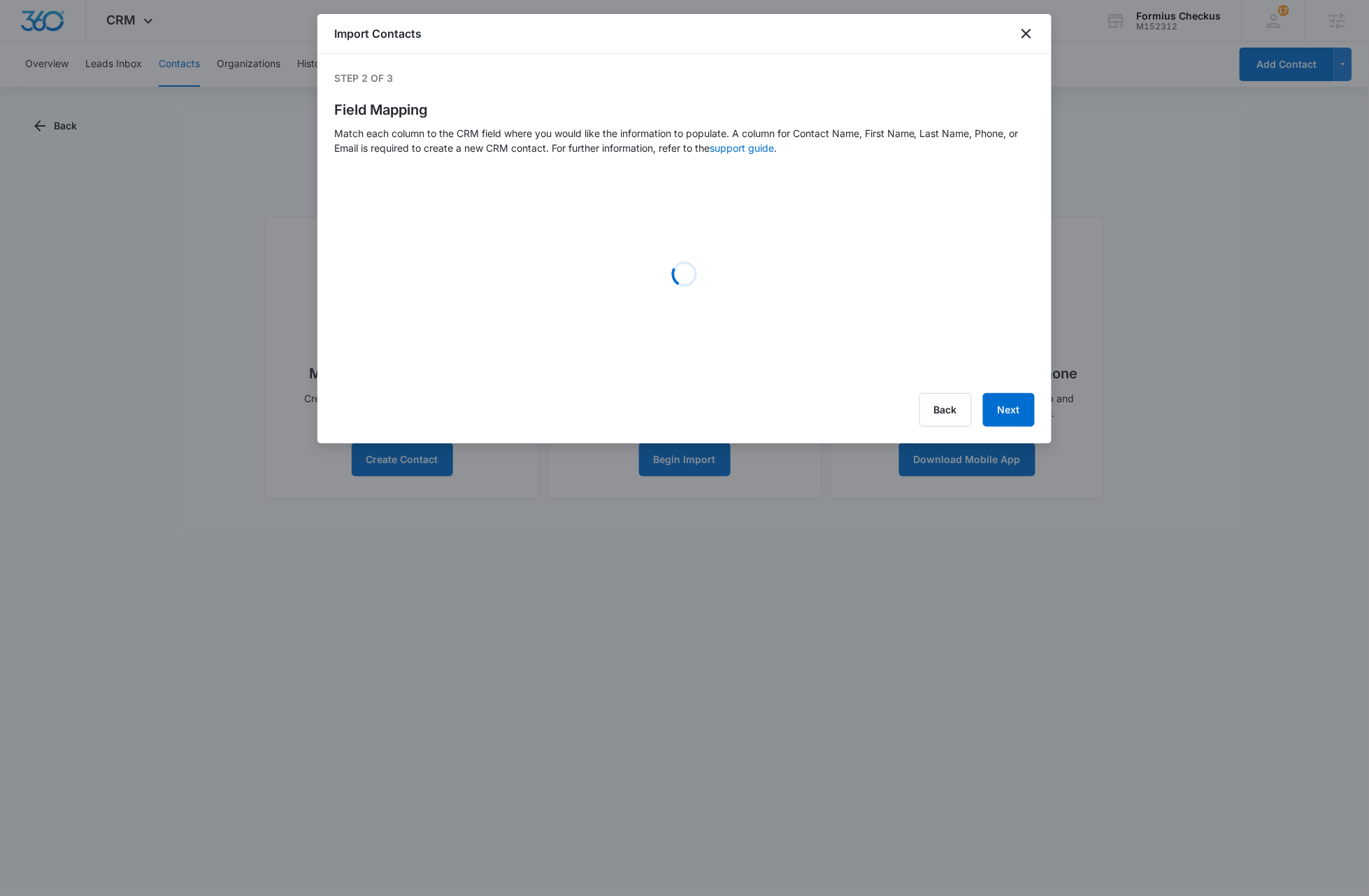
select select "78"
select select "79"
select select "184"
select select "185"
select select "187"
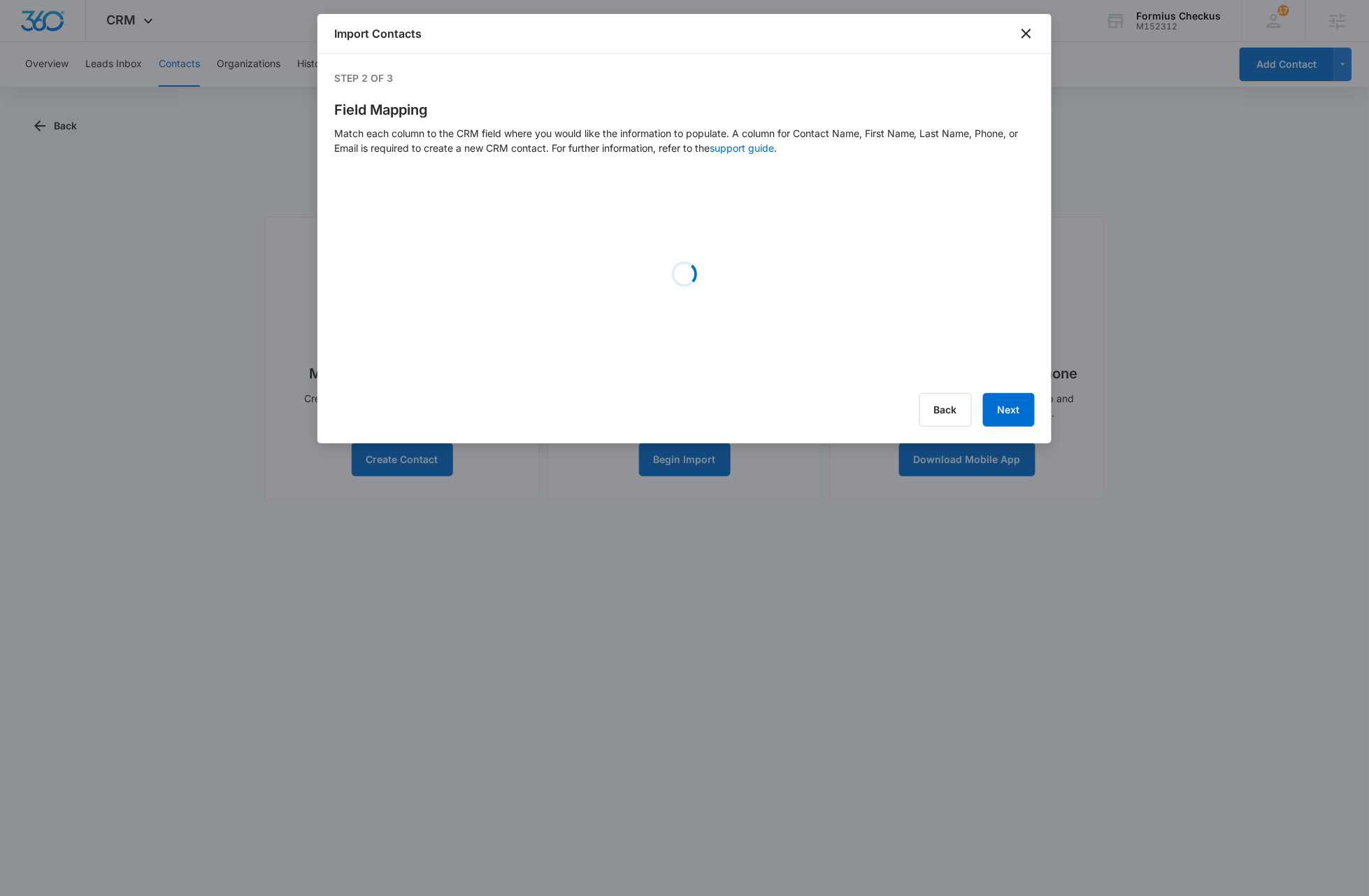
select select "188"
select select "189"
select select "190"
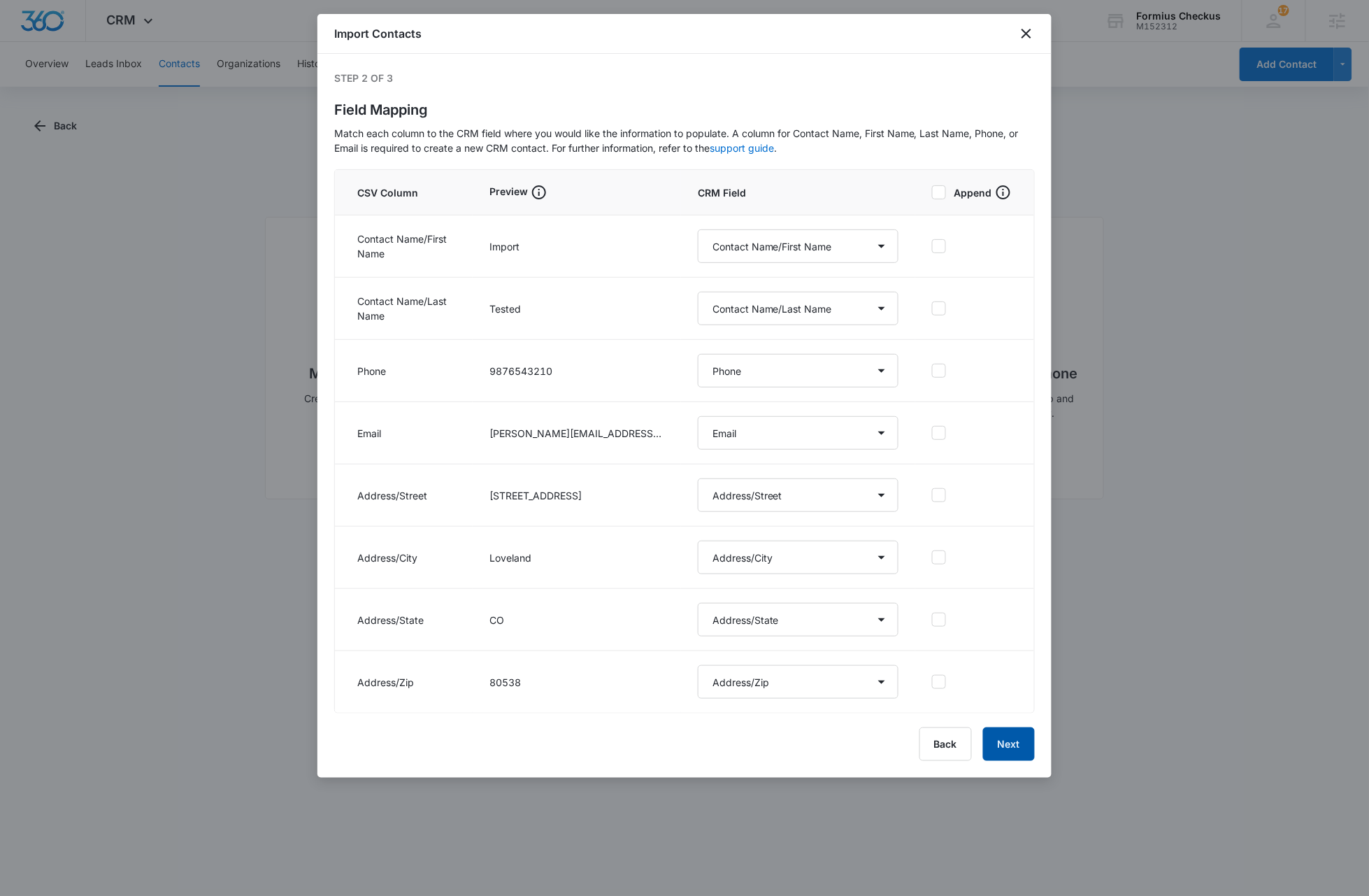
click at [1010, 750] on button "Next" at bounding box center [1009, 744] width 52 height 33
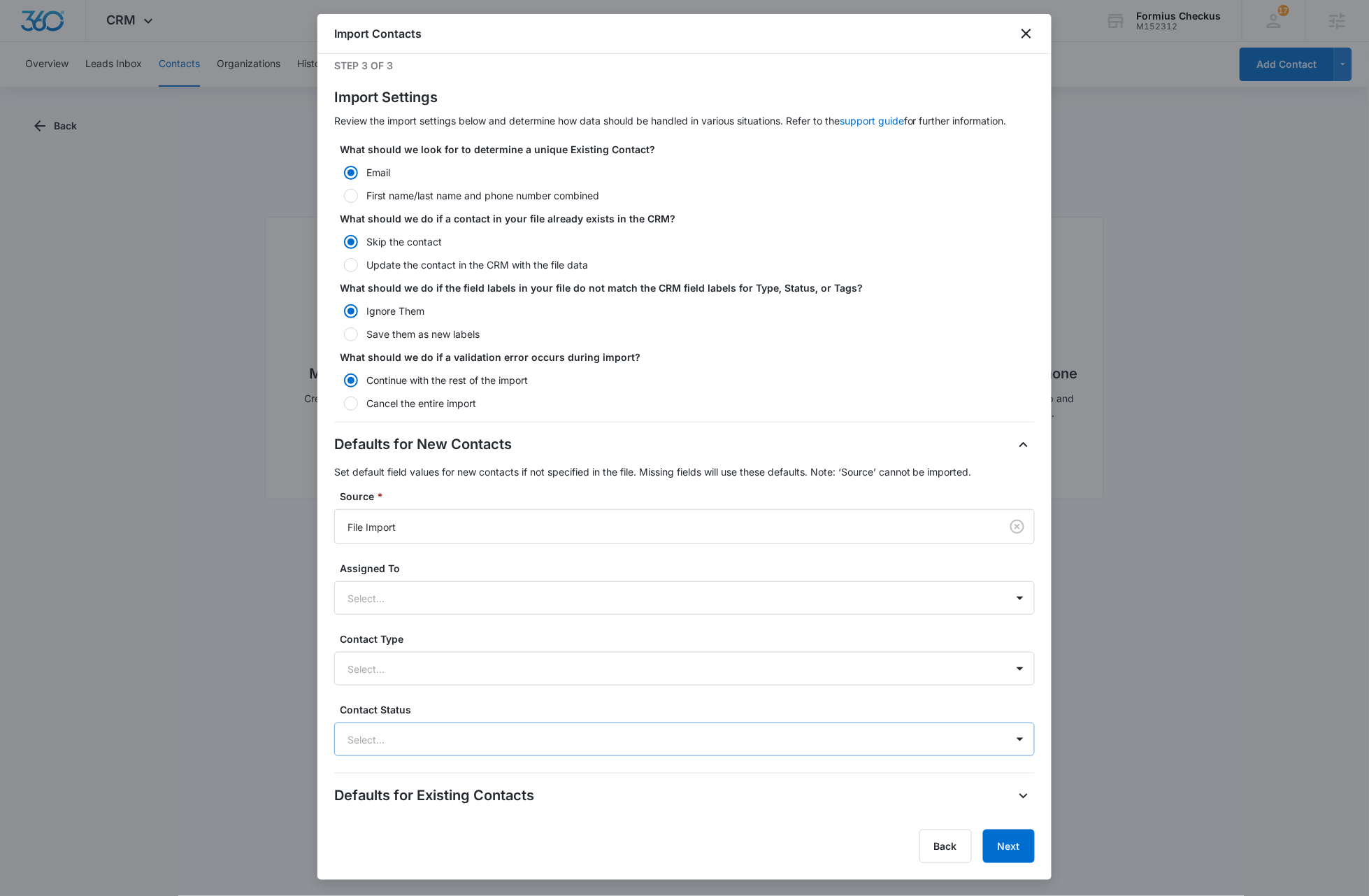
scroll to position [16, 0]
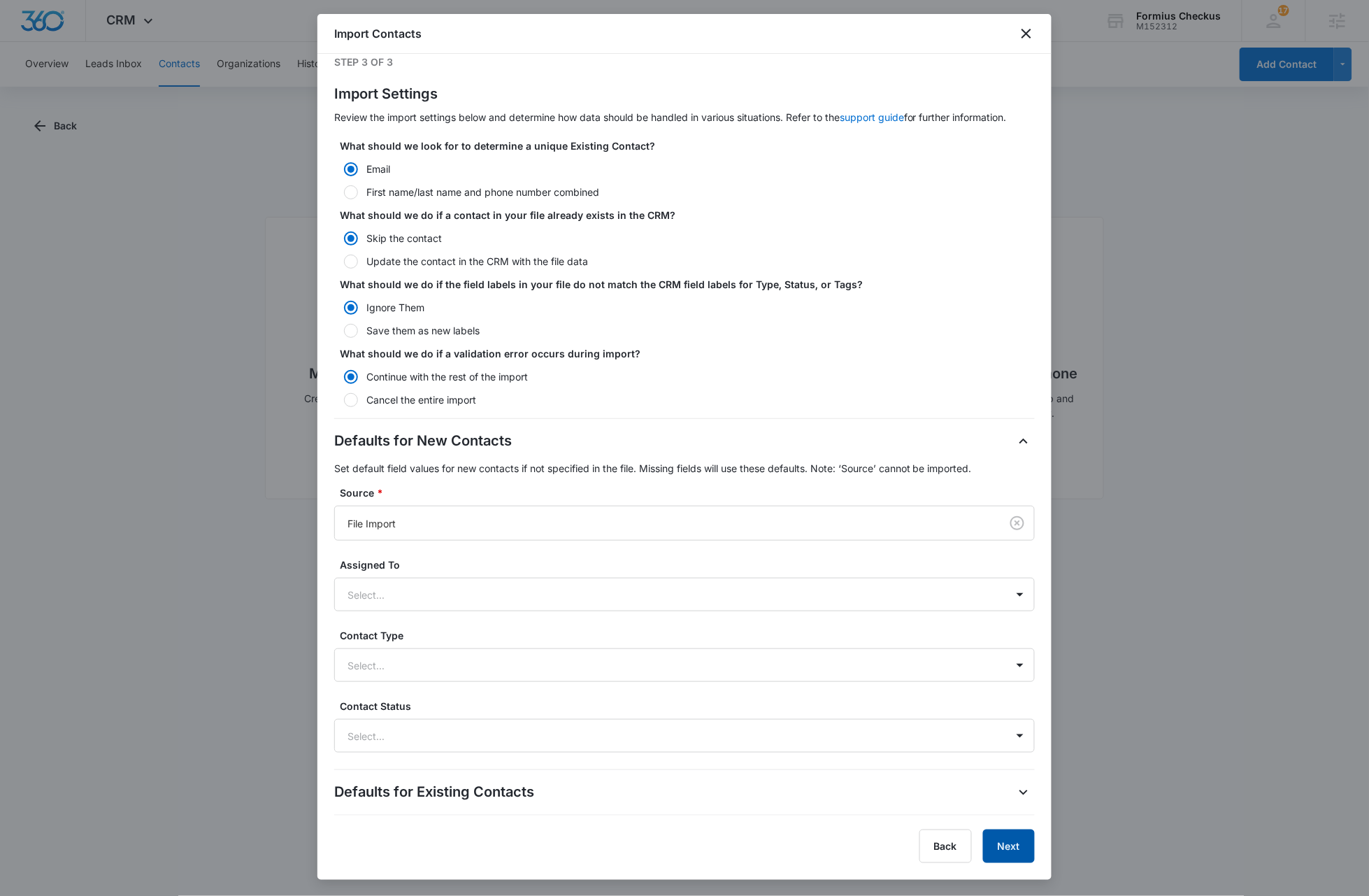
click at [1016, 855] on button "Next" at bounding box center [1009, 846] width 52 height 33
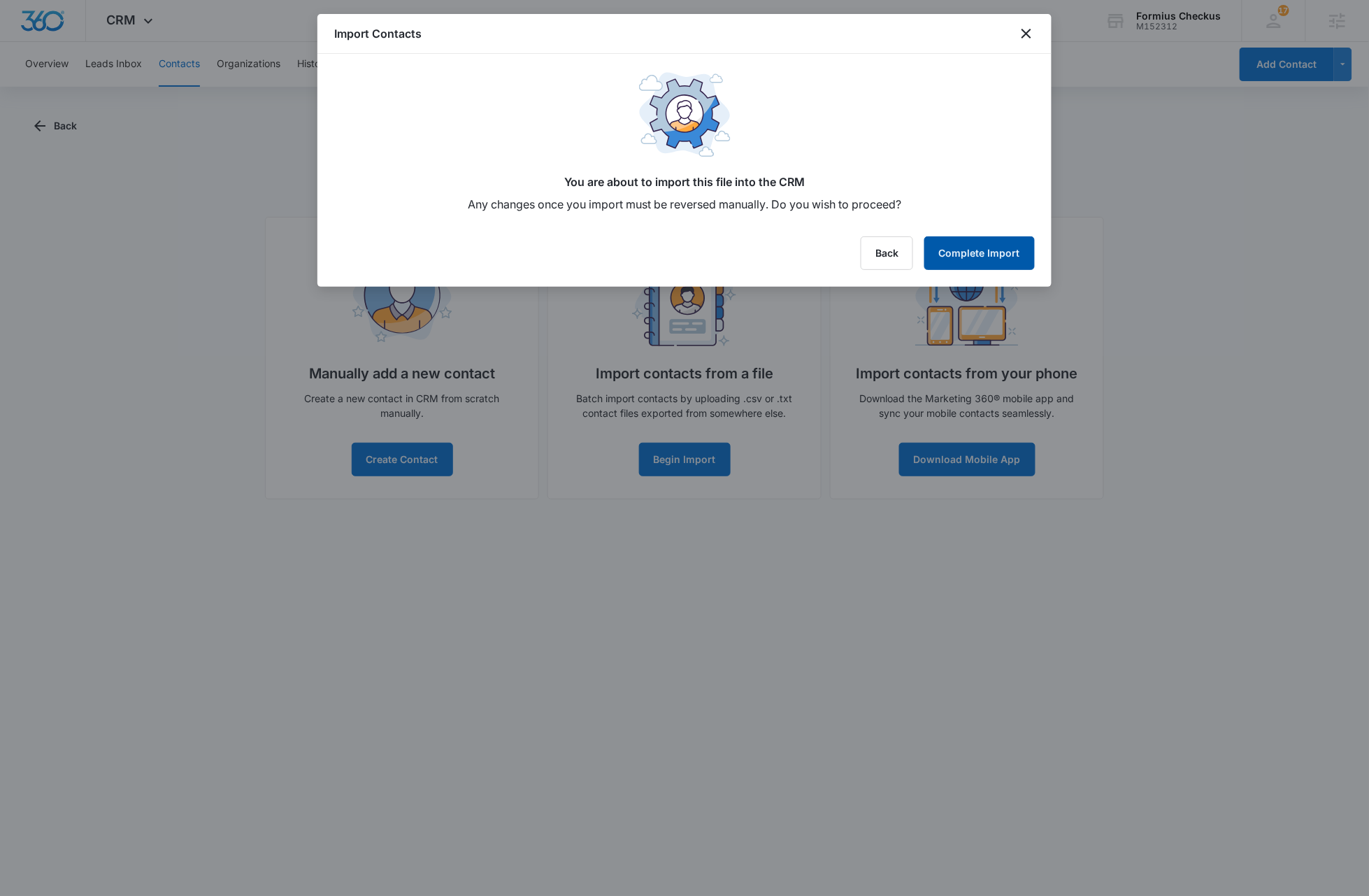
click at [963, 258] on button "Complete Import" at bounding box center [979, 252] width 111 height 33
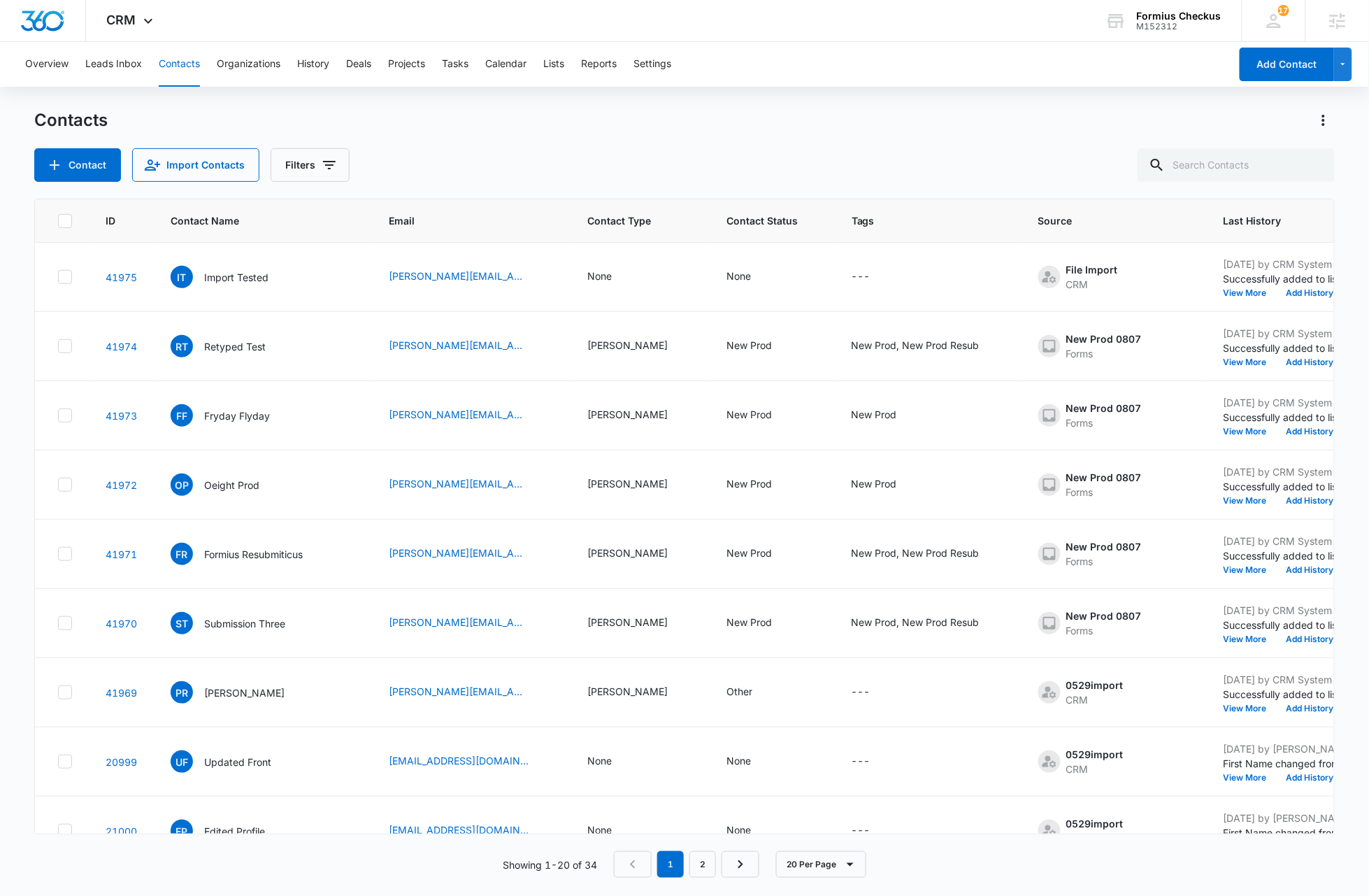
click at [592, 152] on div "Contact Import Contacts Filters" at bounding box center [684, 165] width 1301 height 33
click at [595, 145] on div "Contacts Contact Import Contacts Filters" at bounding box center [684, 145] width 1301 height 73
